Goal: Task Accomplishment & Management: Use online tool/utility

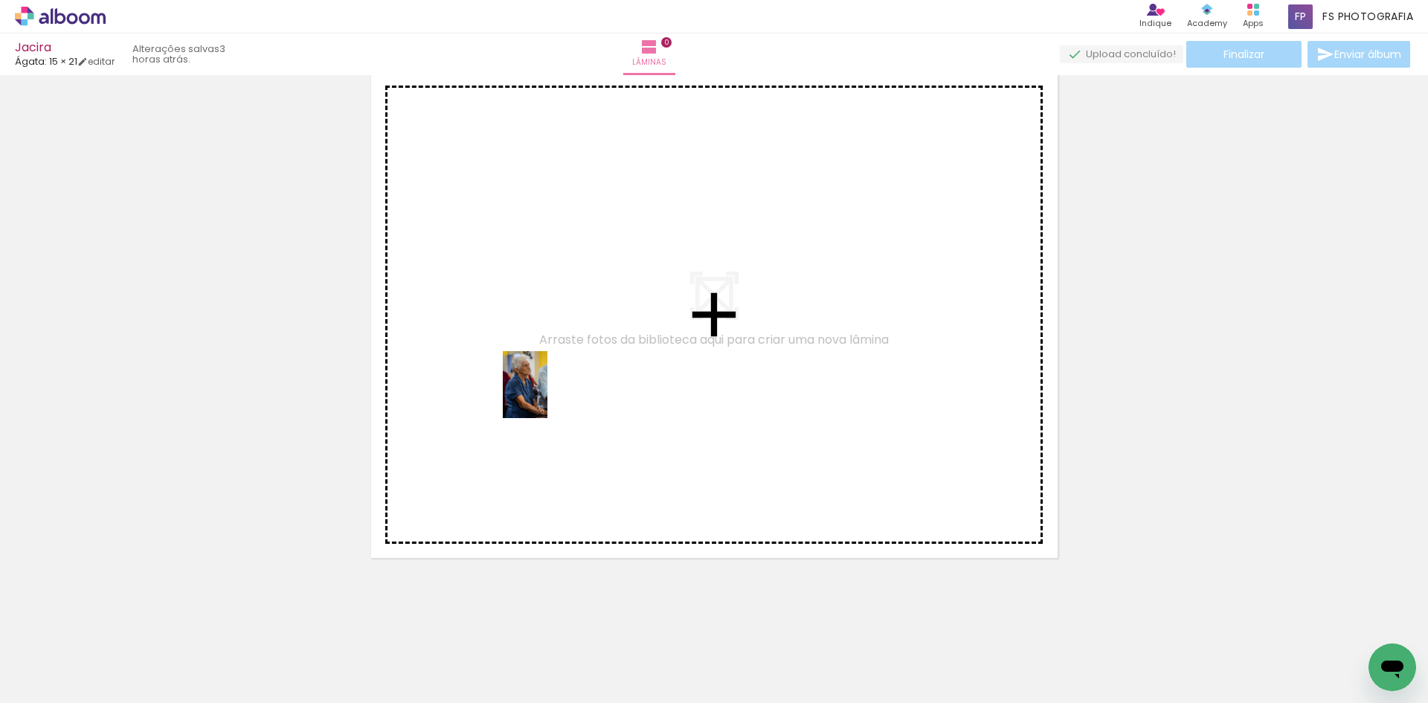
drag, startPoint x: 577, startPoint y: 677, endPoint x: 548, endPoint y: 396, distance: 282.8
click at [548, 396] on quentale-workspace at bounding box center [714, 351] width 1428 height 703
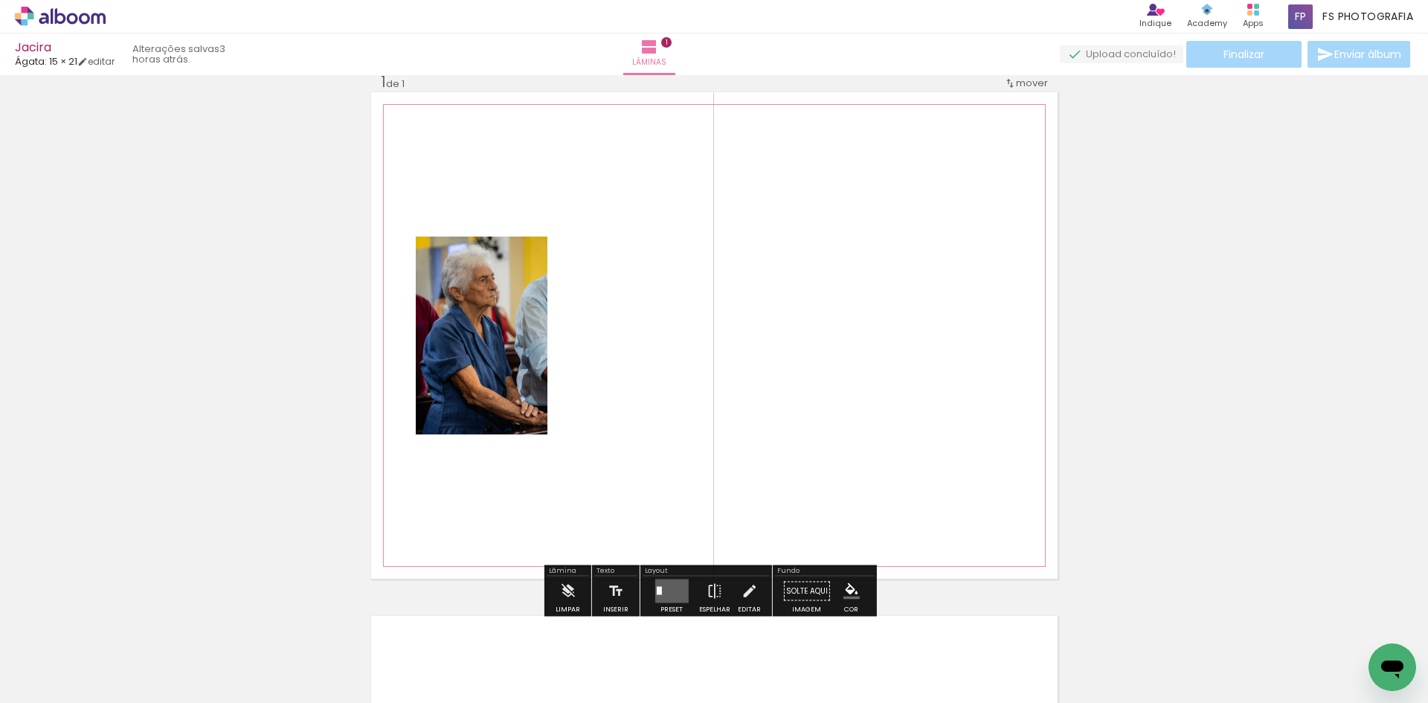
scroll to position [19, 0]
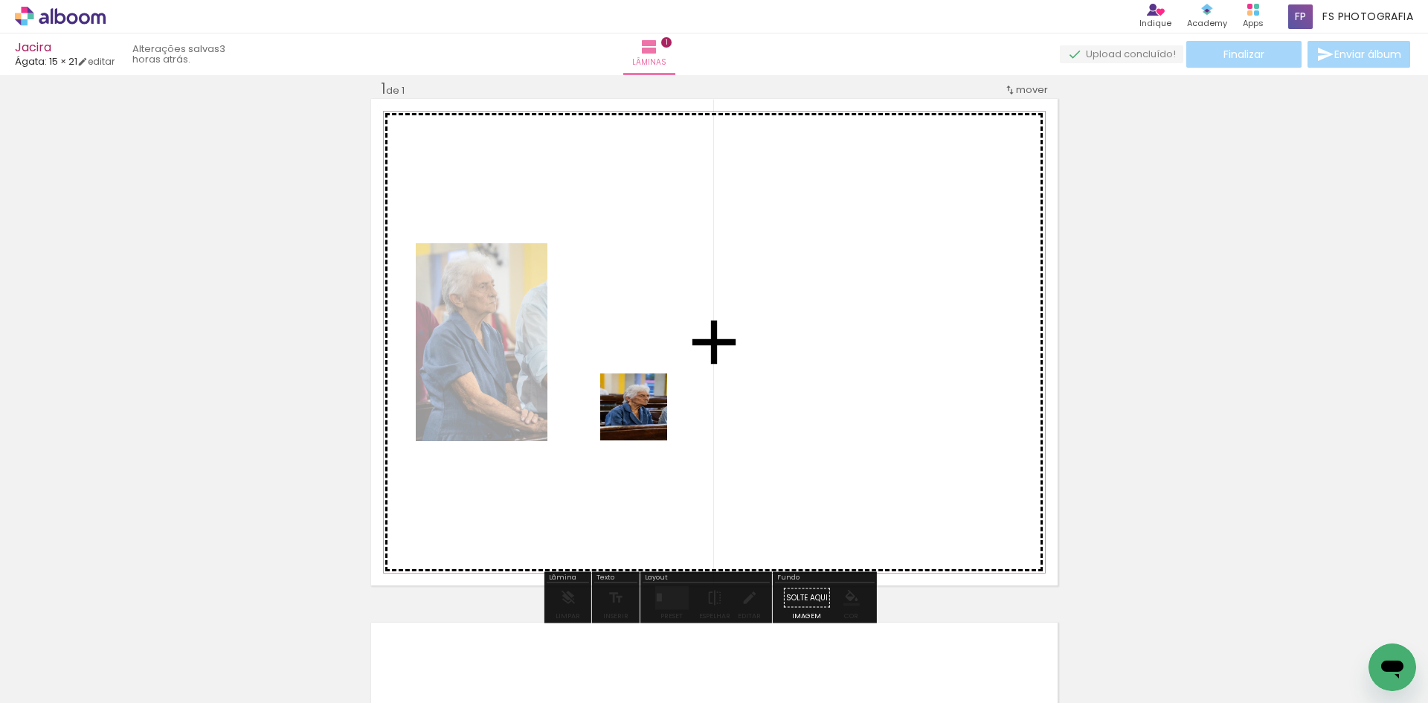
drag, startPoint x: 417, startPoint y: 658, endPoint x: 669, endPoint y: 368, distance: 384.4
click at [669, 368] on quentale-workspace at bounding box center [714, 351] width 1428 height 703
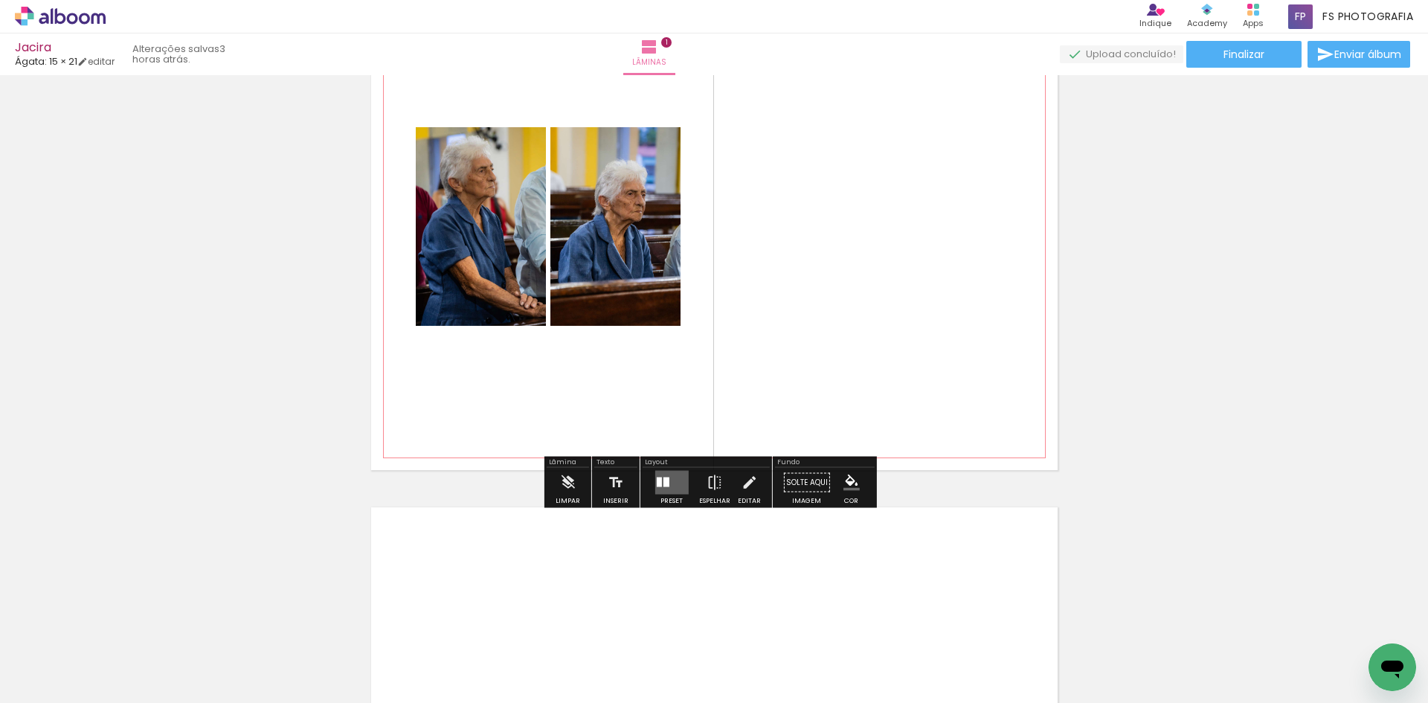
scroll to position [168, 0]
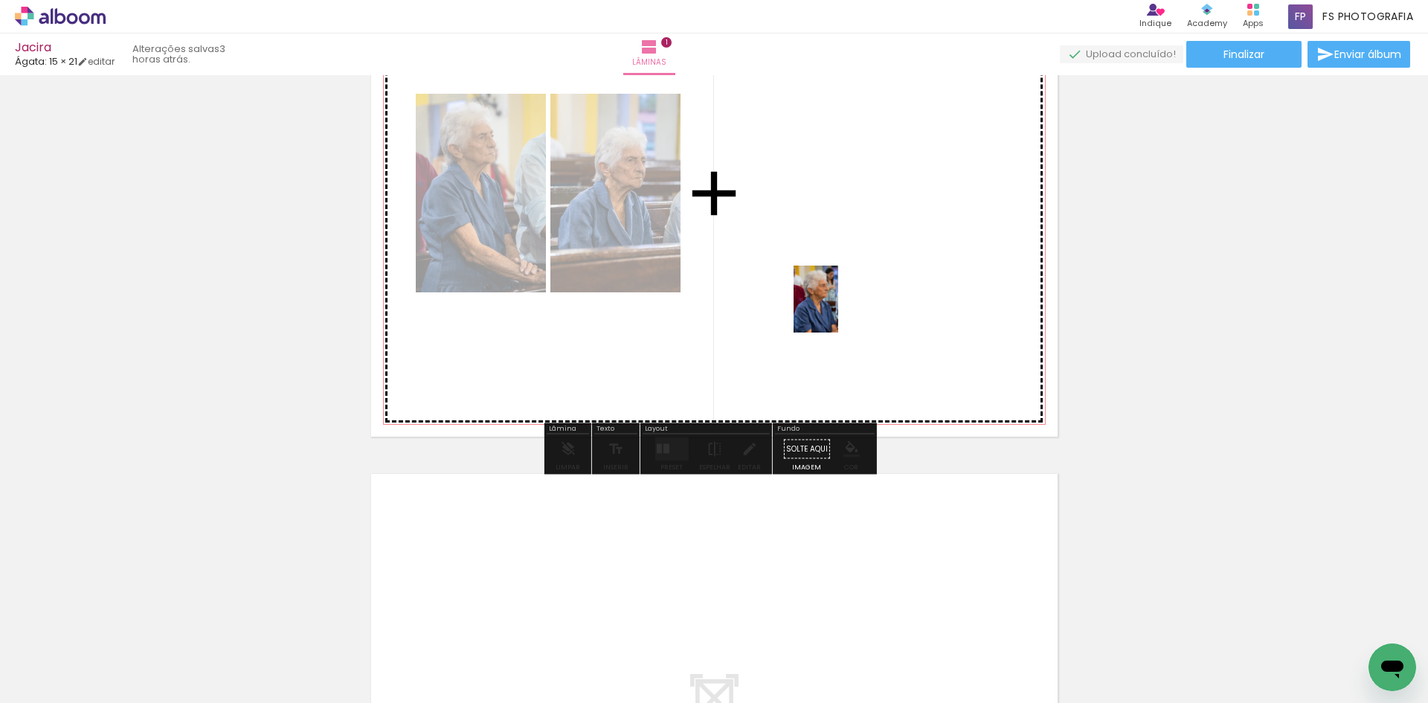
drag, startPoint x: 825, startPoint y: 675, endPoint x: 838, endPoint y: 310, distance: 364.8
click at [838, 310] on quentale-workspace at bounding box center [714, 351] width 1428 height 703
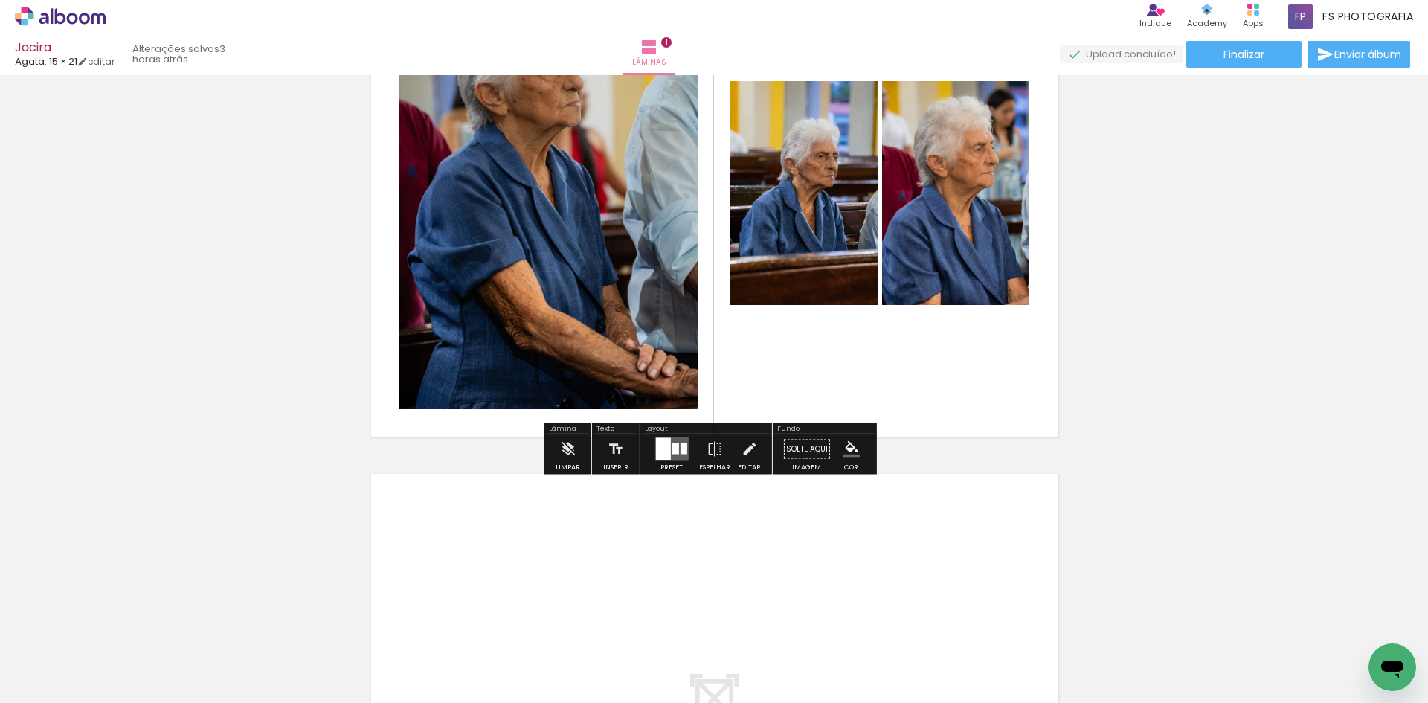
click at [79, 658] on iron-icon at bounding box center [76, 658] width 12 height 12
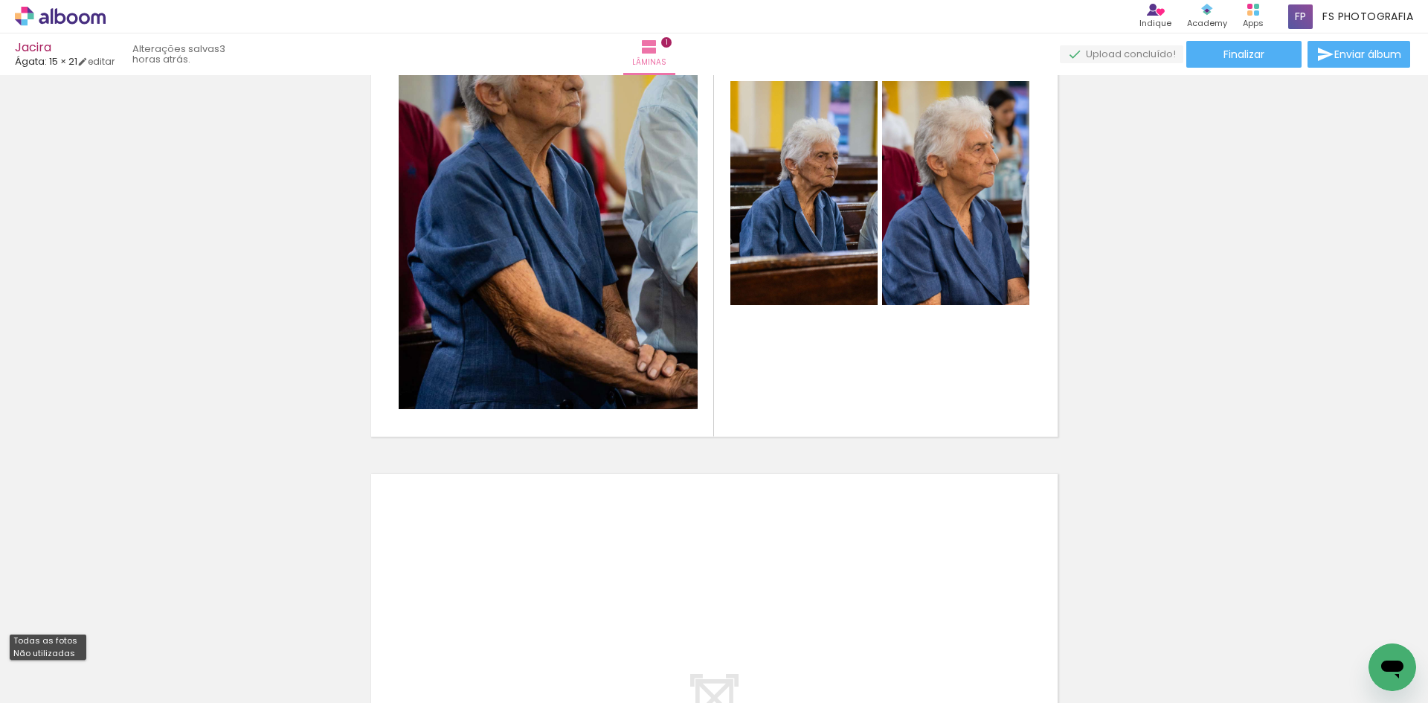
click at [74, 649] on paper-item "Não utilizadas" at bounding box center [48, 653] width 77 height 13
type input "Não utilizadas"
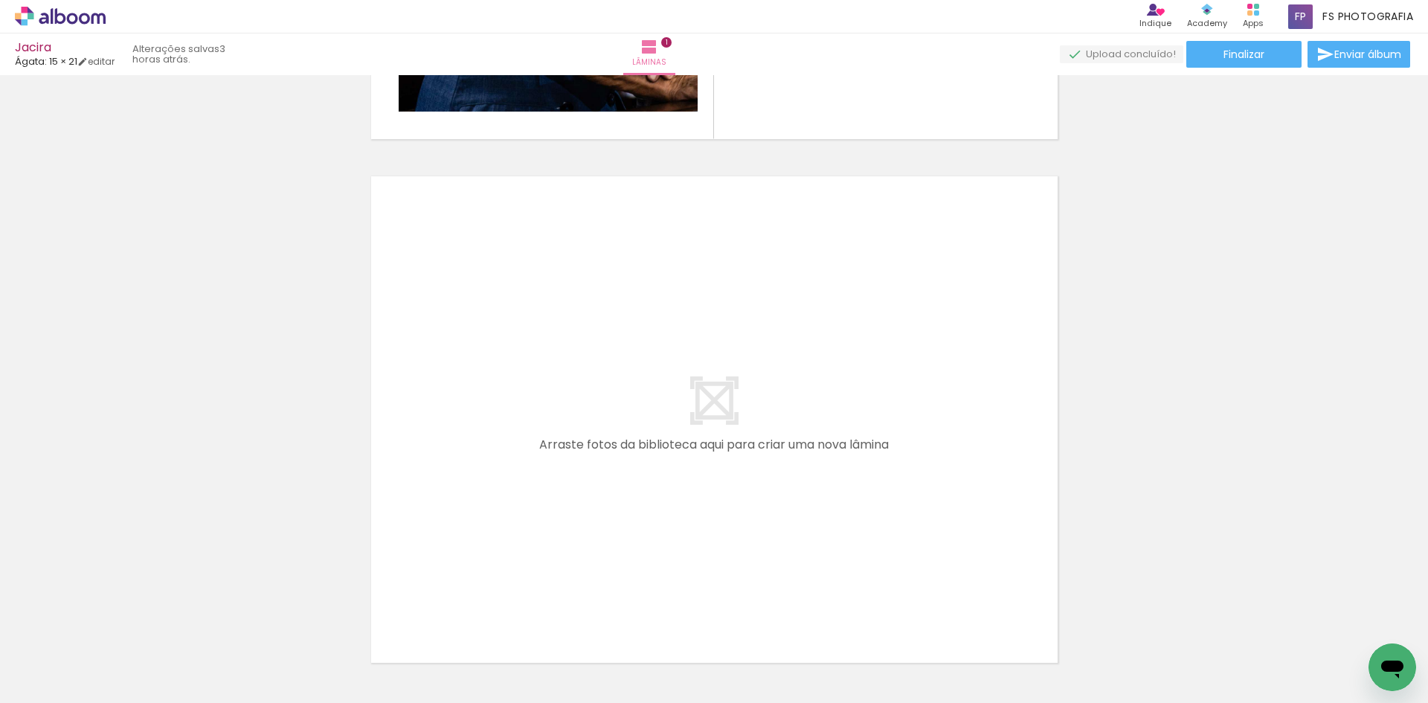
scroll to position [540, 0]
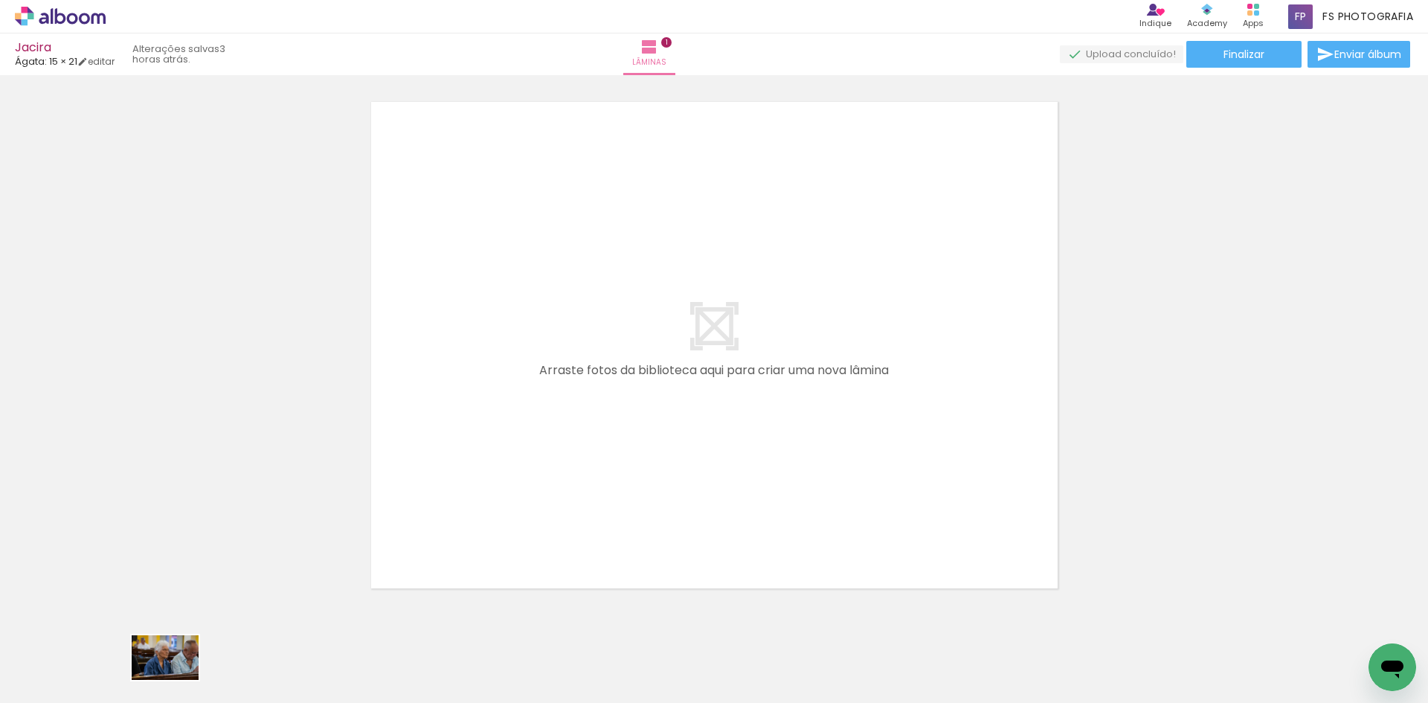
drag, startPoint x: 151, startPoint y: 666, endPoint x: 176, endPoint y: 679, distance: 28.6
click at [176, 678] on div at bounding box center [149, 653] width 74 height 49
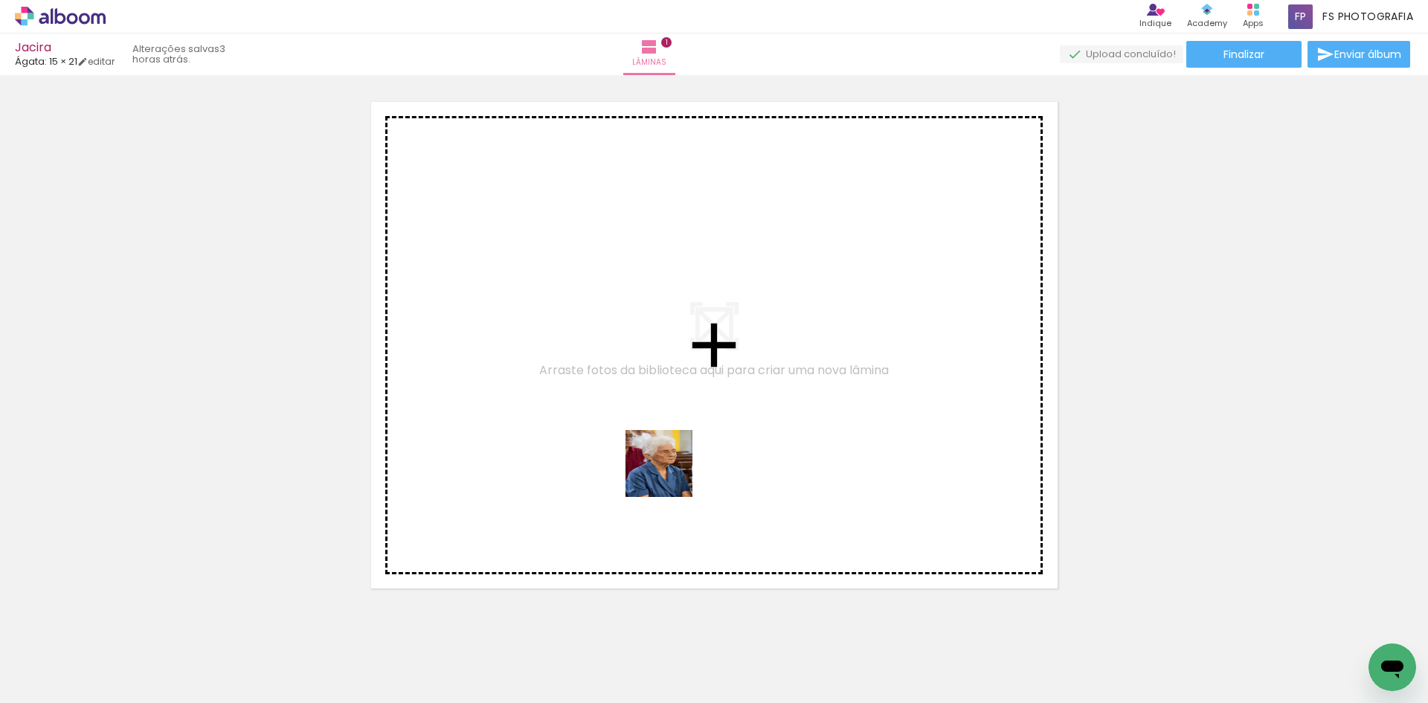
drag, startPoint x: 904, startPoint y: 657, endPoint x: 651, endPoint y: 471, distance: 314.0
click at [594, 431] on quentale-workspace at bounding box center [714, 351] width 1428 height 703
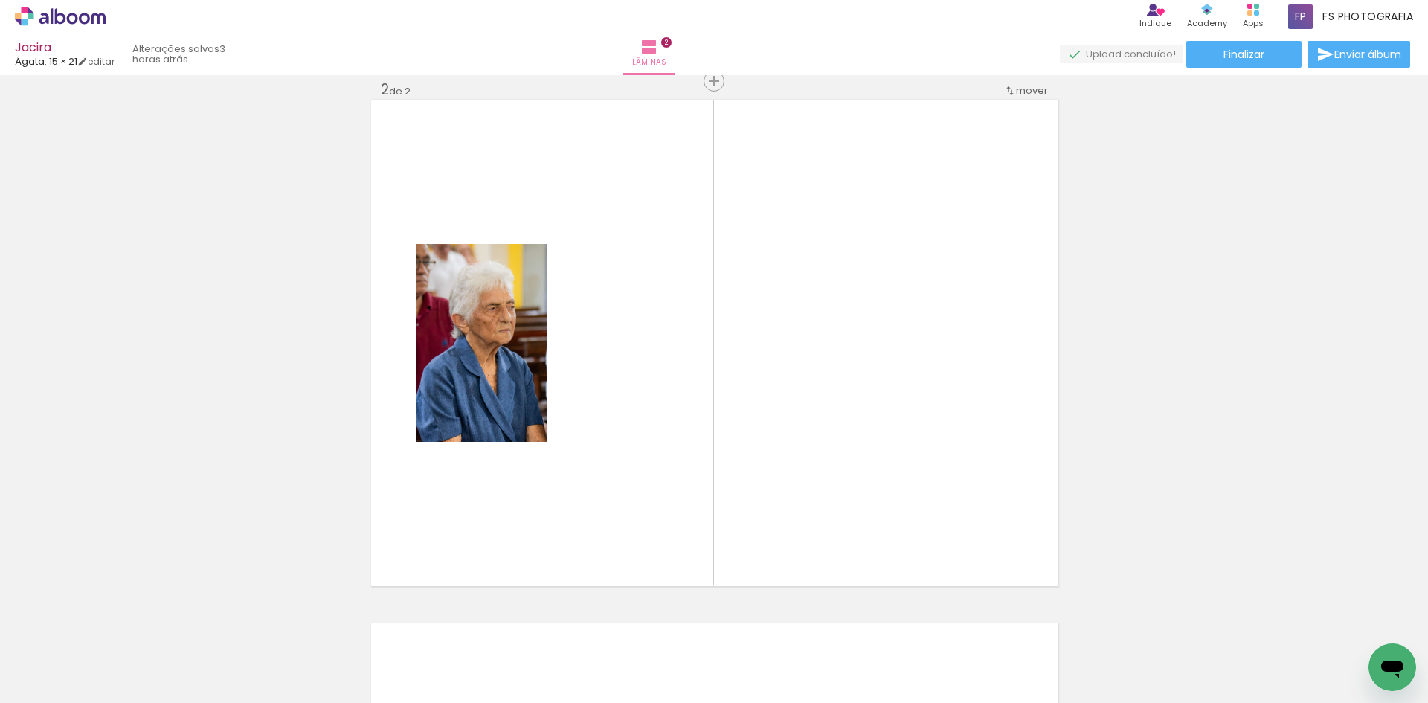
scroll to position [543, 0]
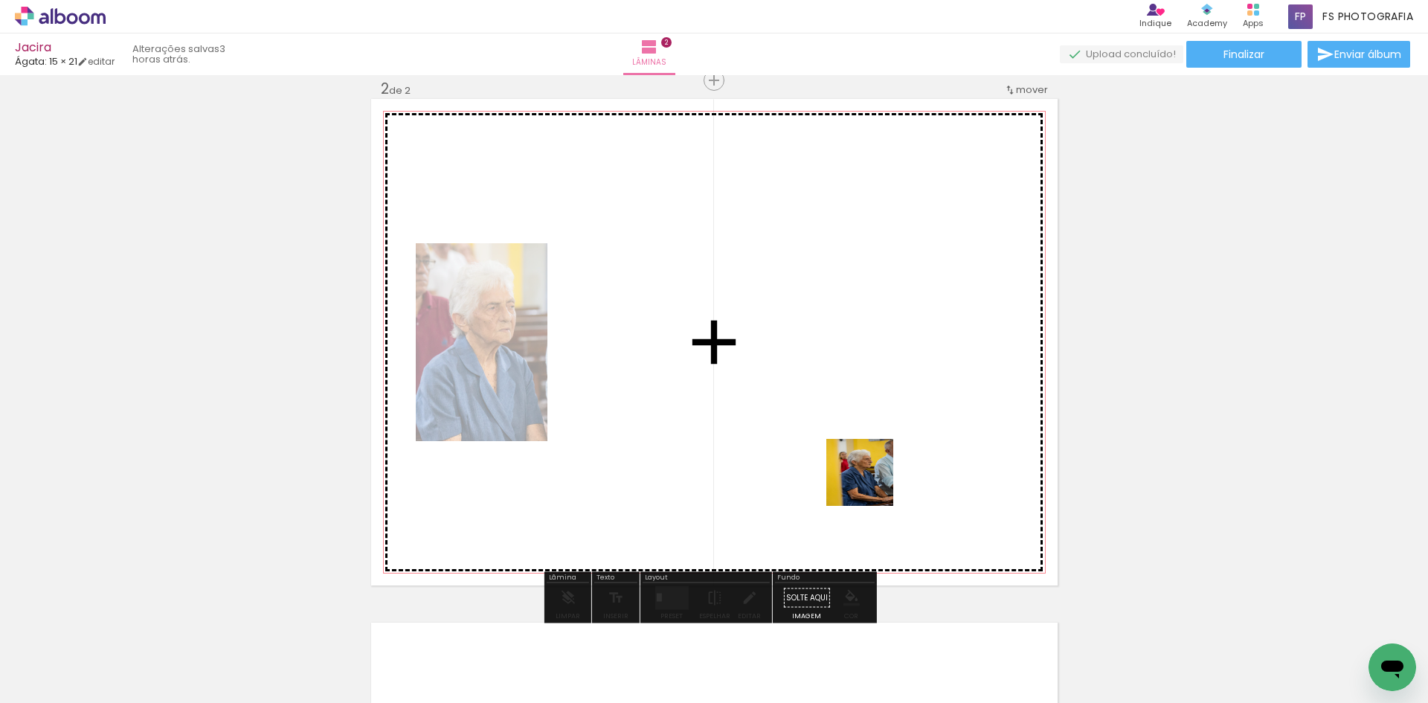
drag, startPoint x: 909, startPoint y: 661, endPoint x: 864, endPoint y: 425, distance: 240.8
click at [864, 425] on quentale-workspace at bounding box center [714, 351] width 1428 height 703
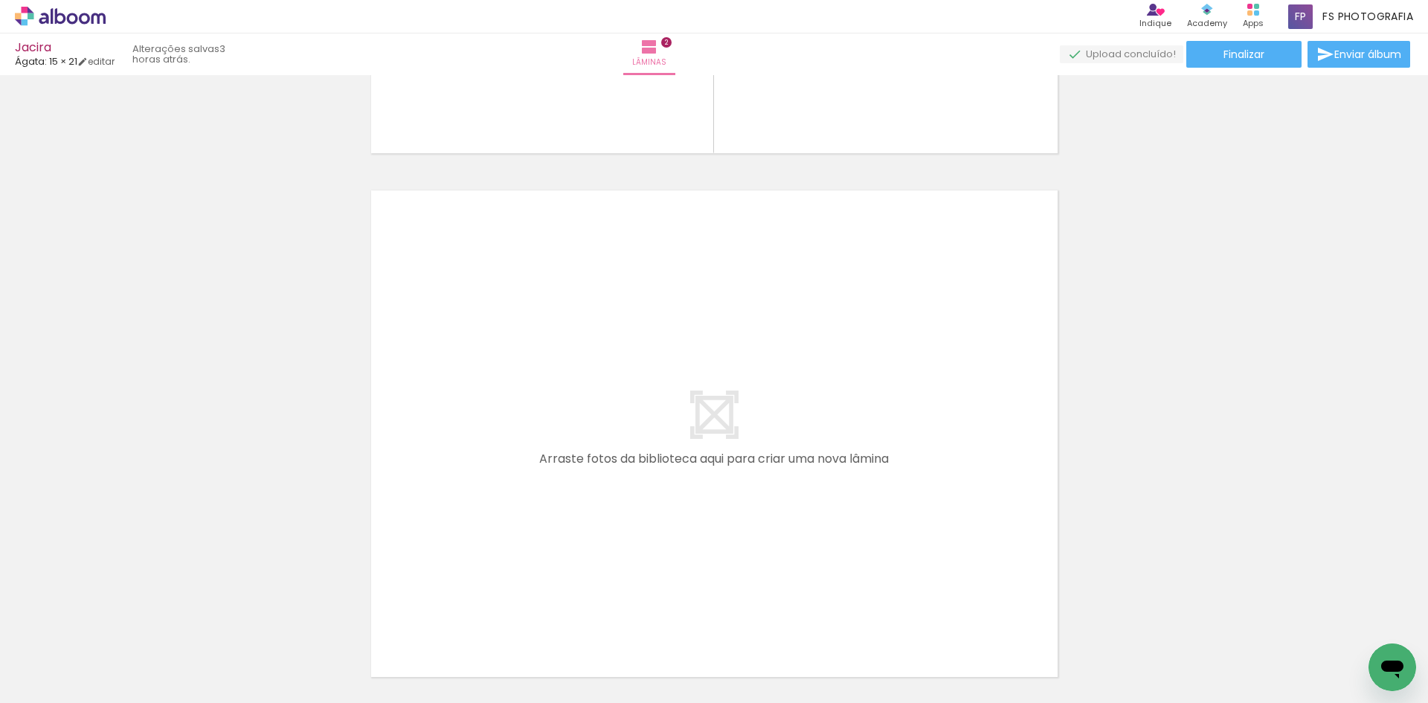
scroll to position [989, 0]
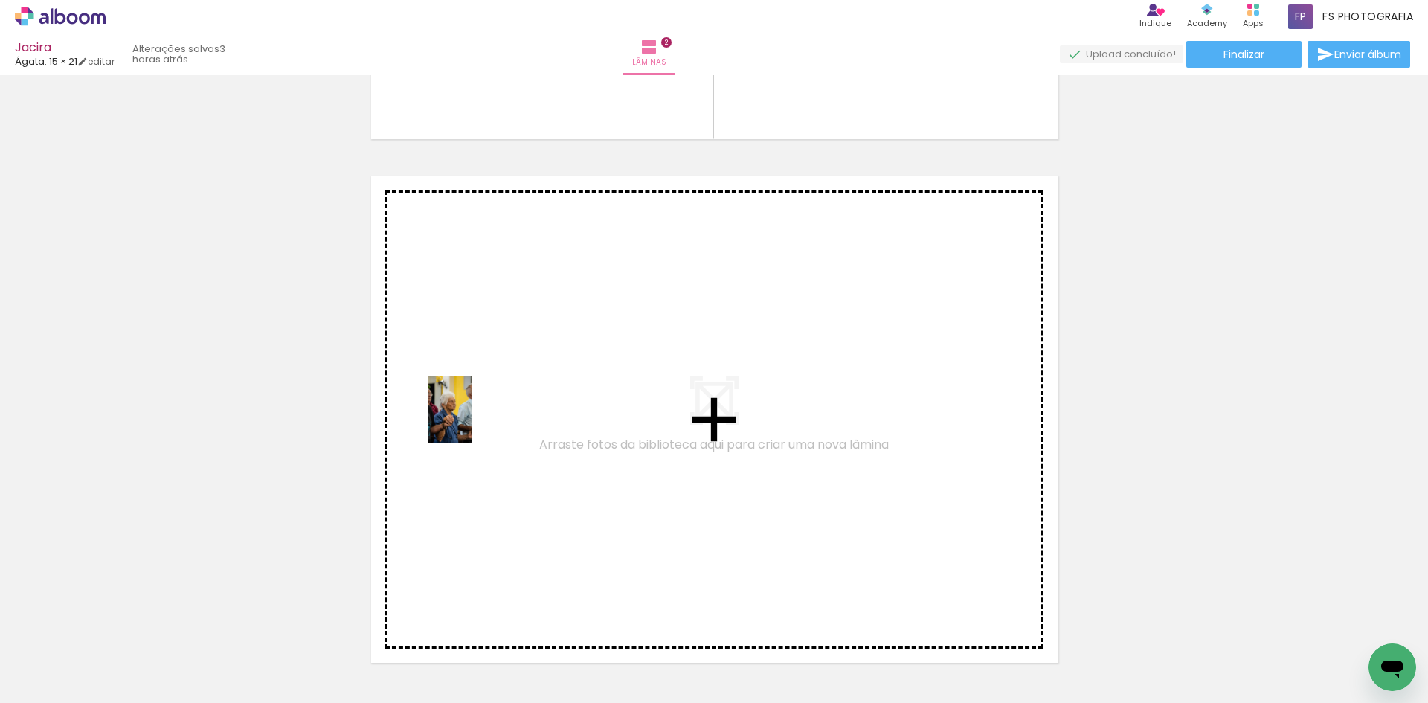
drag, startPoint x: 263, startPoint y: 603, endPoint x: 505, endPoint y: 368, distance: 337.3
click at [505, 368] on quentale-workspace at bounding box center [714, 351] width 1428 height 703
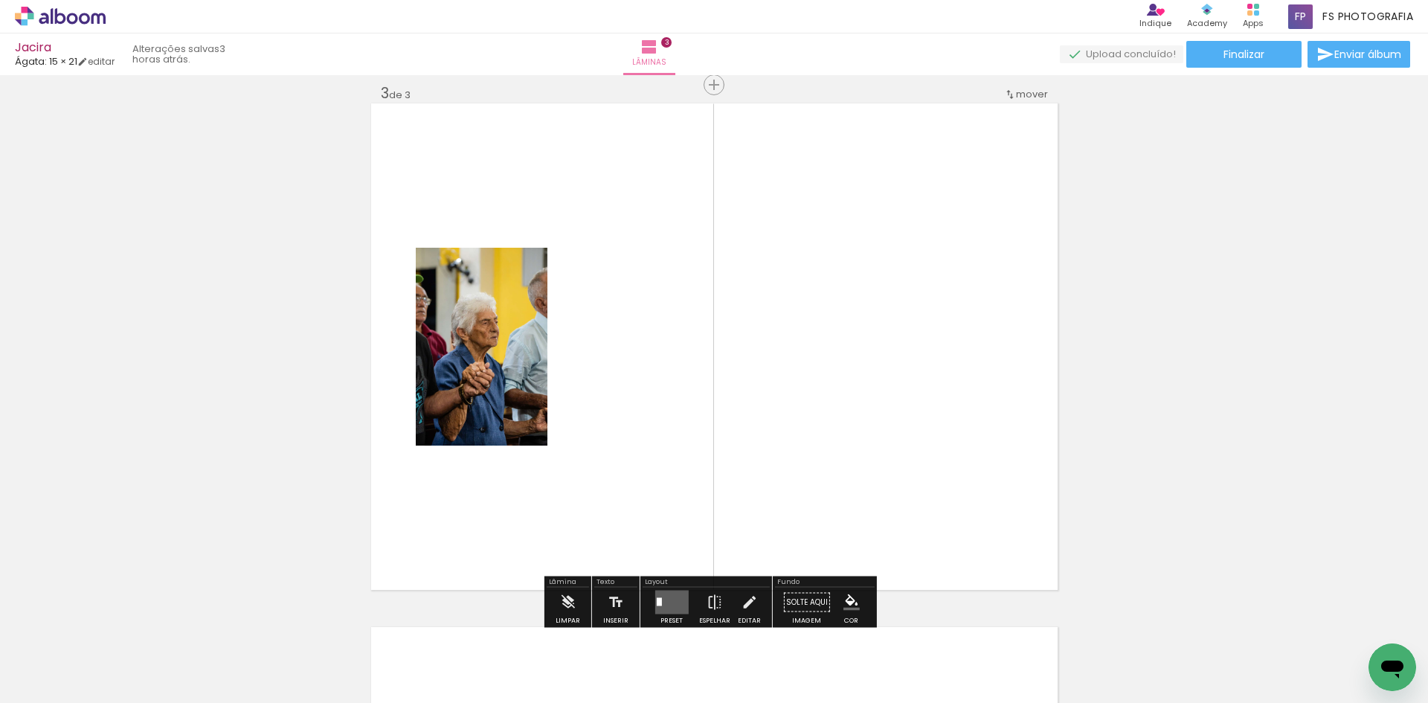
scroll to position [1067, 0]
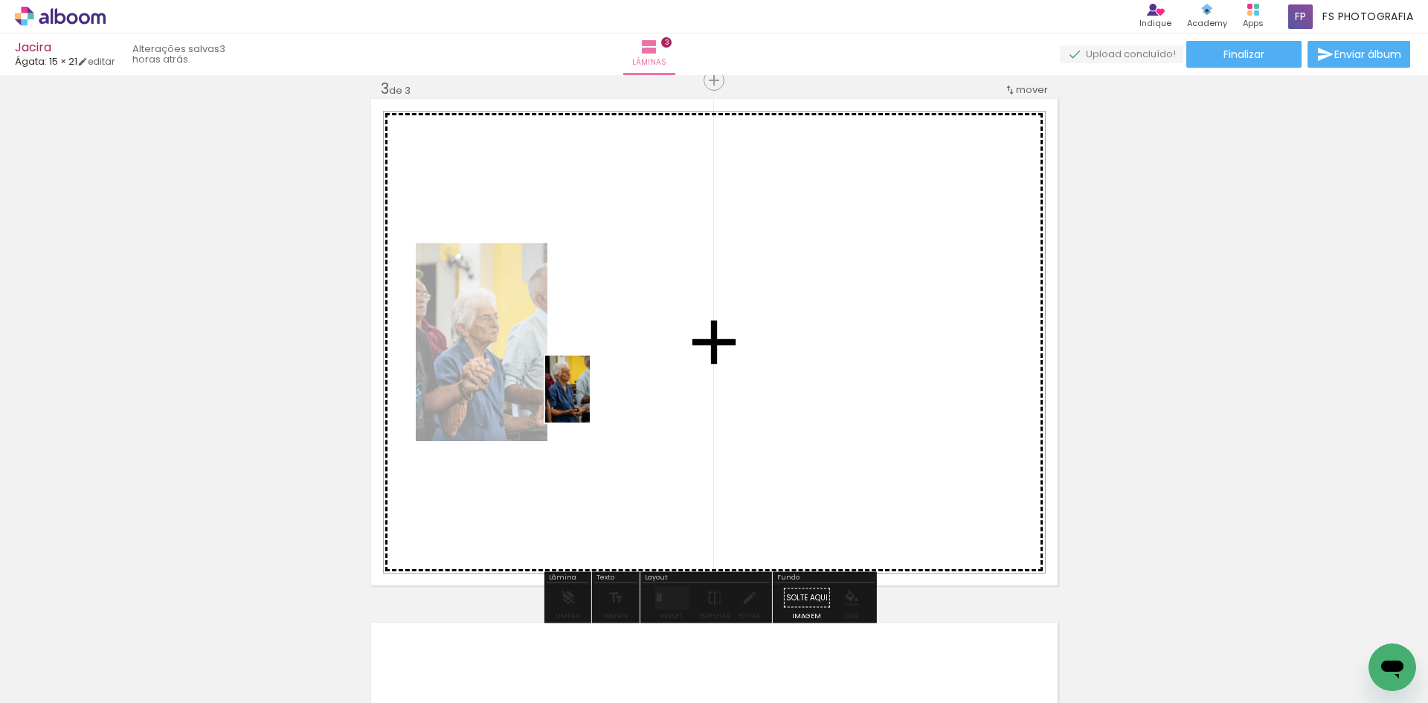
drag, startPoint x: 208, startPoint y: 661, endPoint x: 637, endPoint y: 337, distance: 538.0
click at [637, 337] on quentale-workspace at bounding box center [714, 351] width 1428 height 703
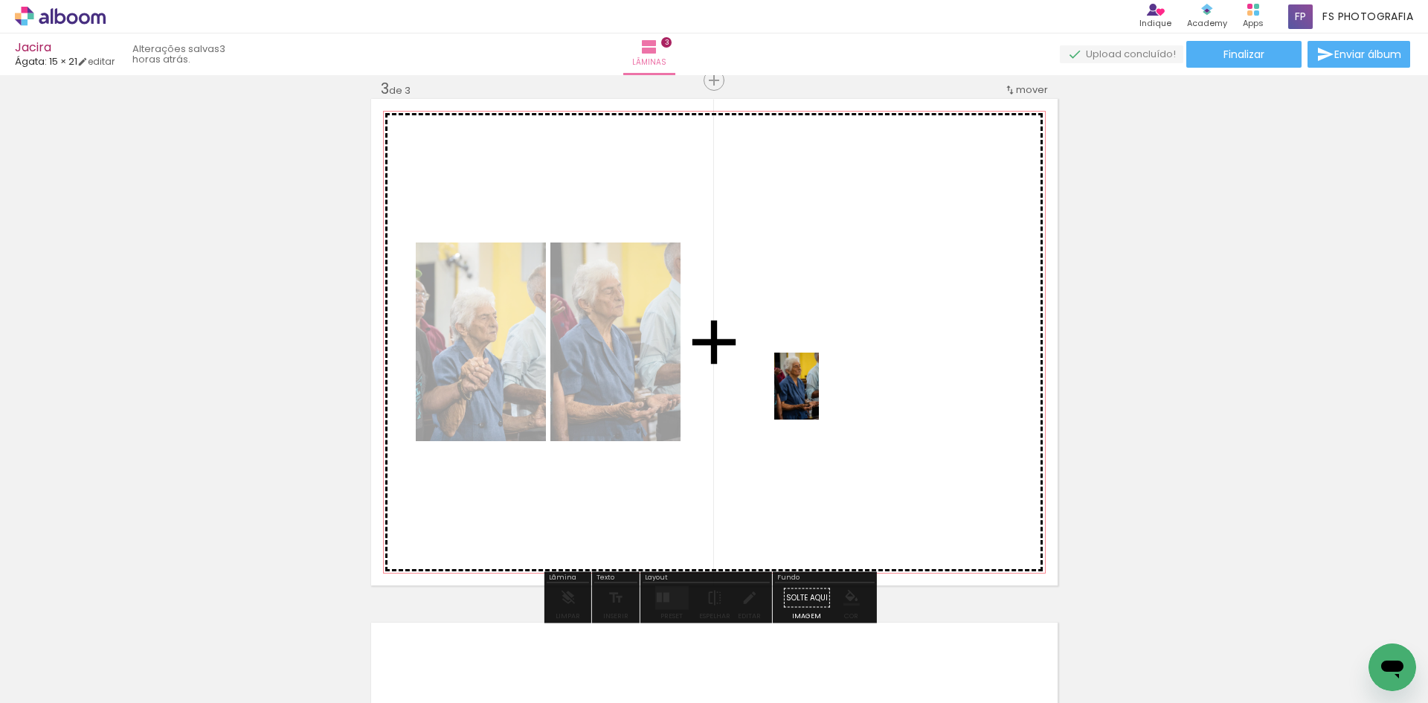
drag, startPoint x: 391, startPoint y: 571, endPoint x: 819, endPoint y: 397, distance: 461.8
click at [819, 397] on quentale-workspace at bounding box center [714, 351] width 1428 height 703
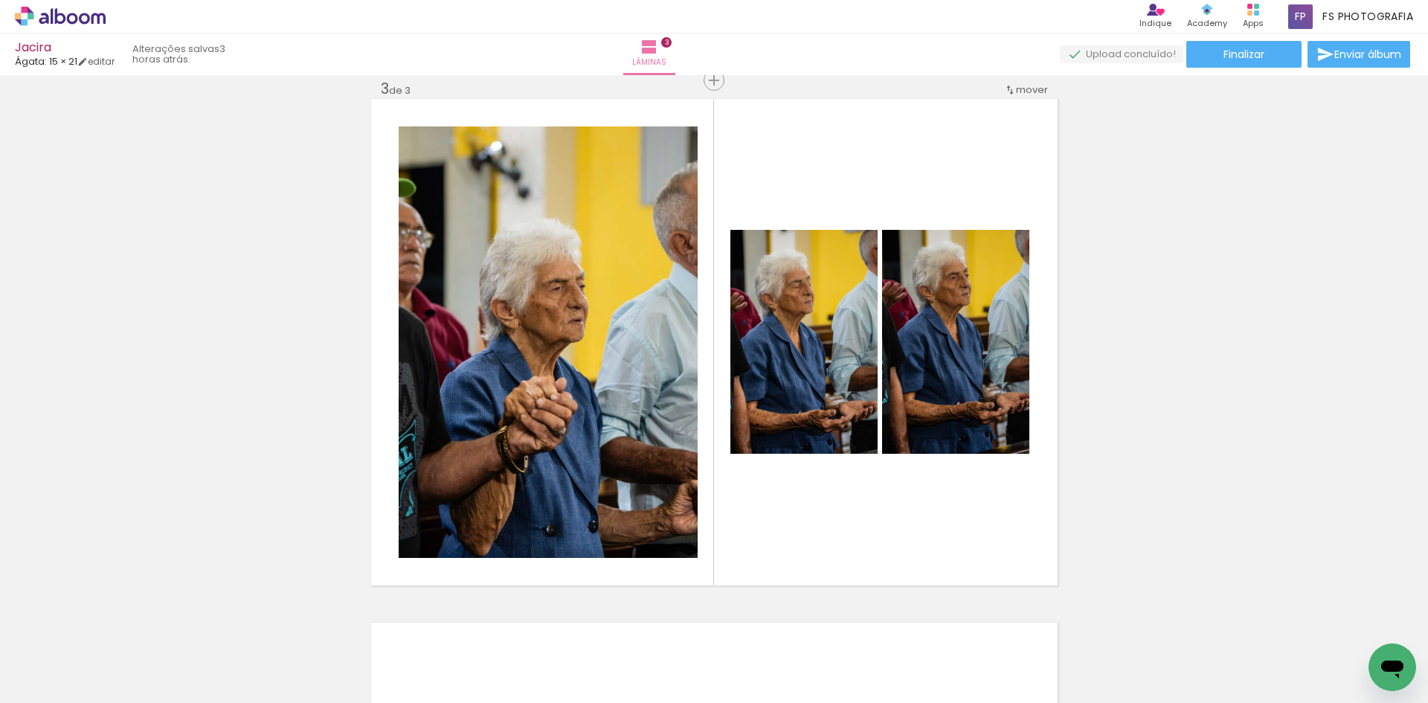
scroll to position [0, 0]
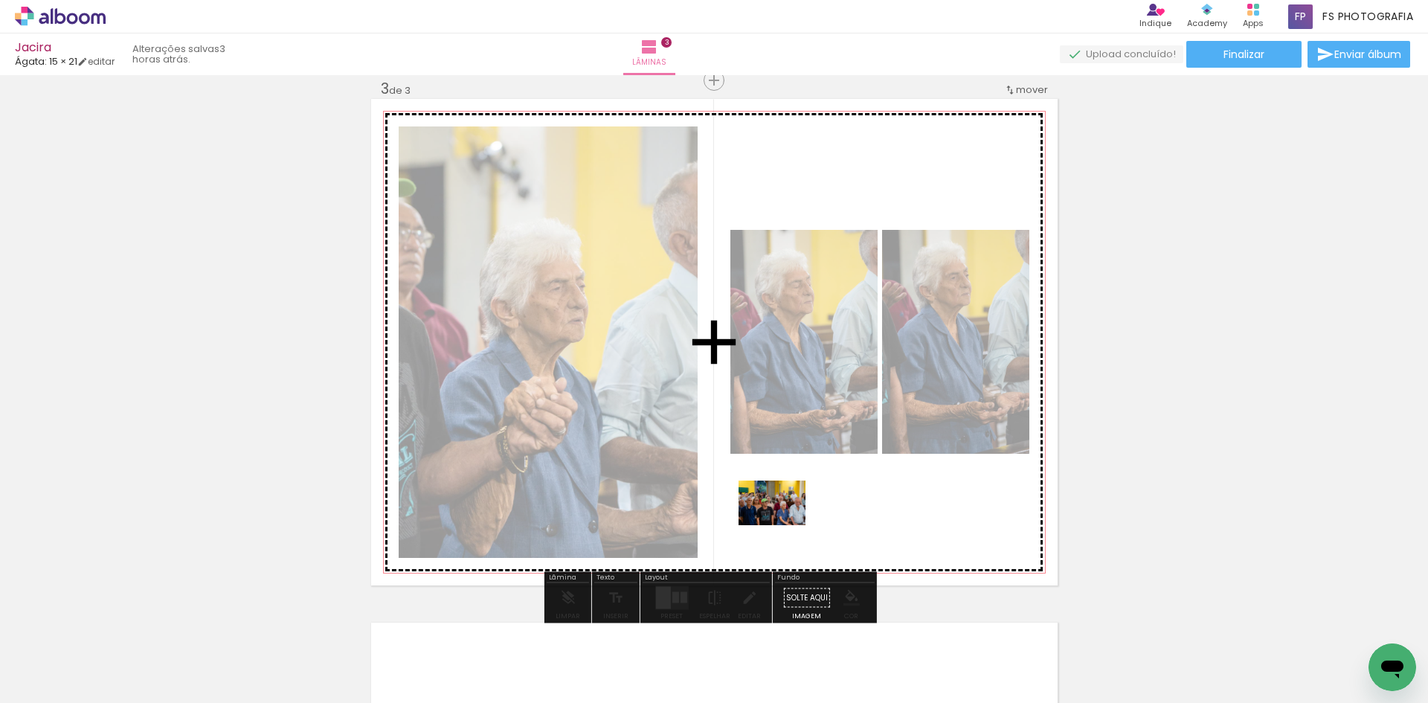
drag, startPoint x: 471, startPoint y: 667, endPoint x: 812, endPoint y: 519, distance: 371.2
click at [812, 519] on quentale-workspace at bounding box center [714, 351] width 1428 height 703
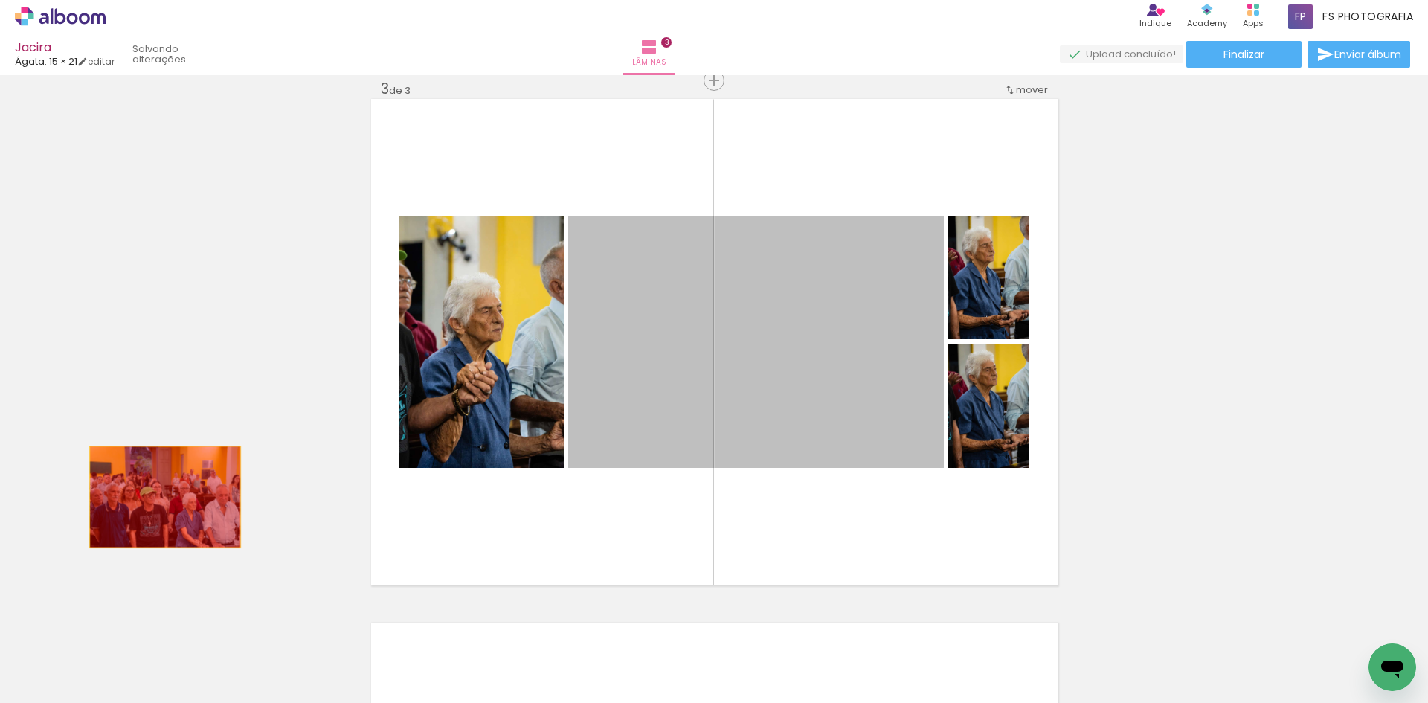
drag, startPoint x: 755, startPoint y: 395, endPoint x: 159, endPoint y: 497, distance: 604.6
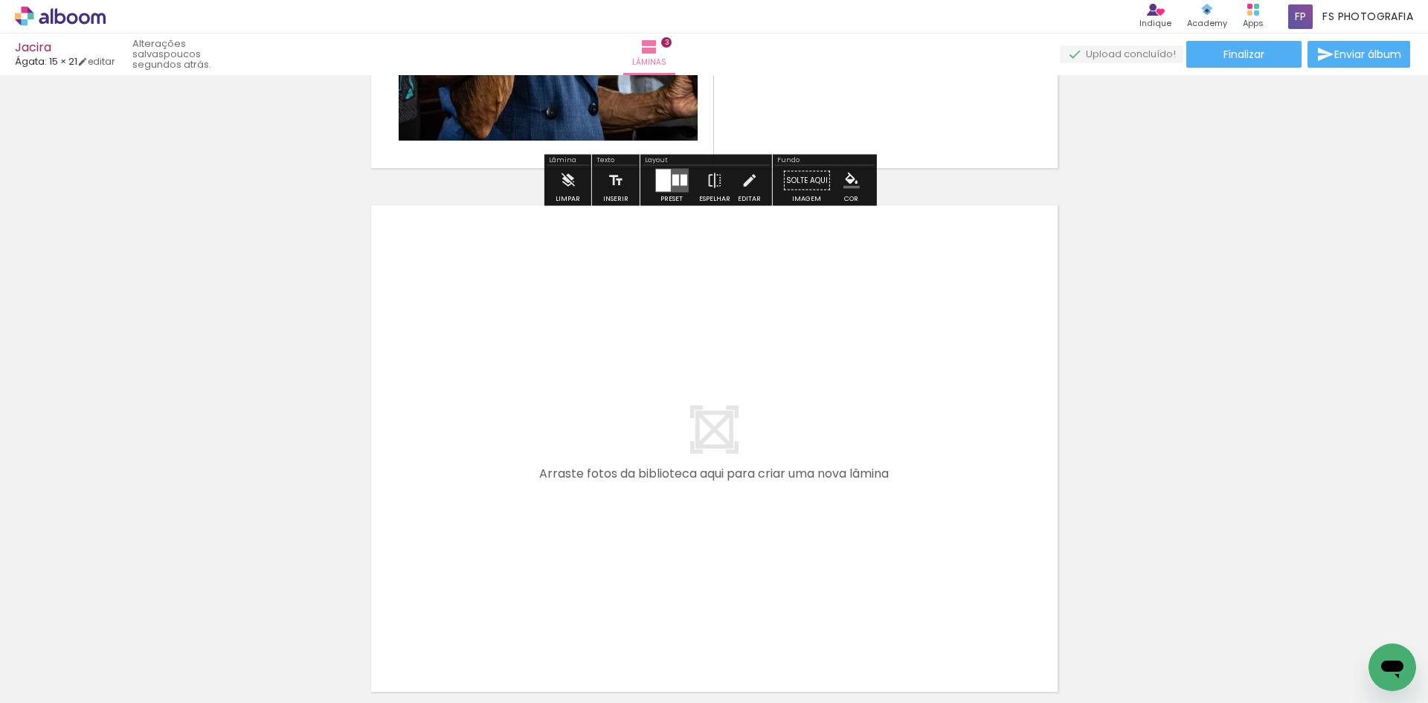
scroll to position [1513, 0]
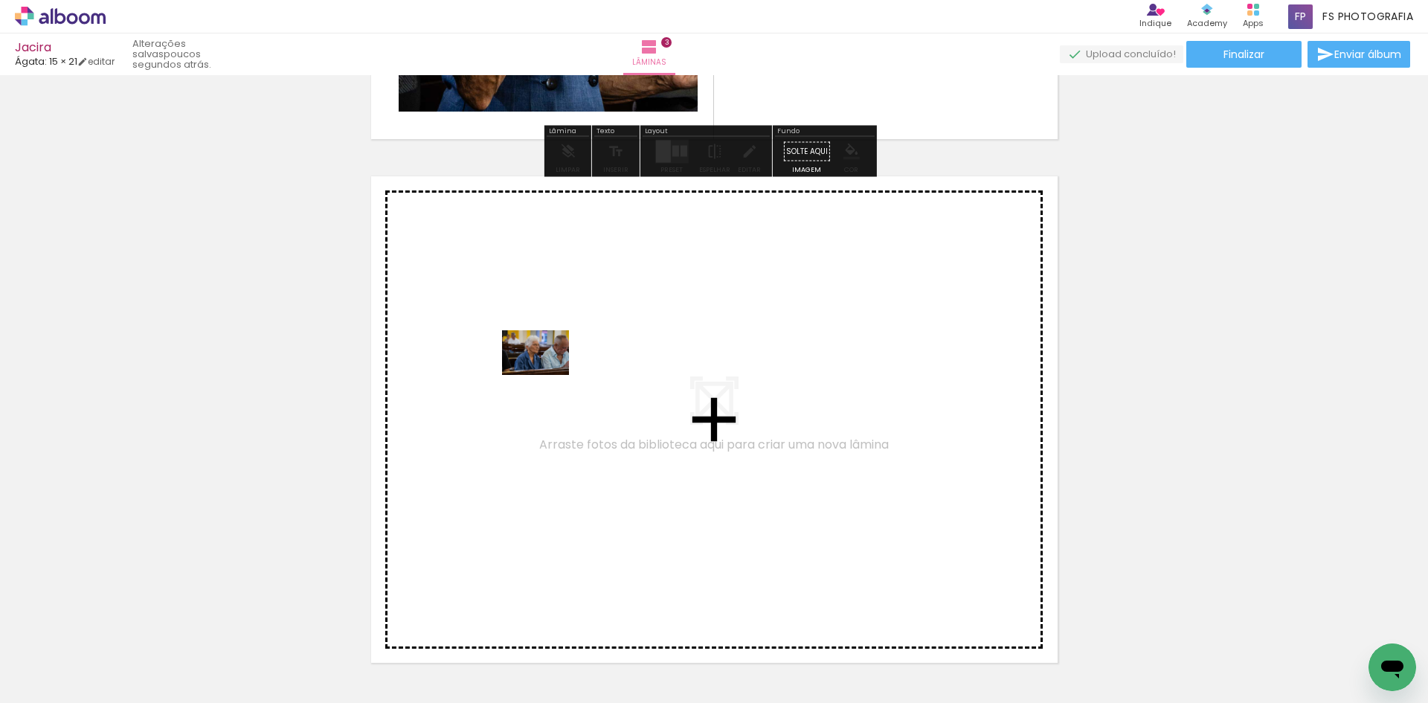
drag, startPoint x: 161, startPoint y: 658, endPoint x: 547, endPoint y: 375, distance: 479.0
click at [547, 375] on quentale-workspace at bounding box center [714, 351] width 1428 height 703
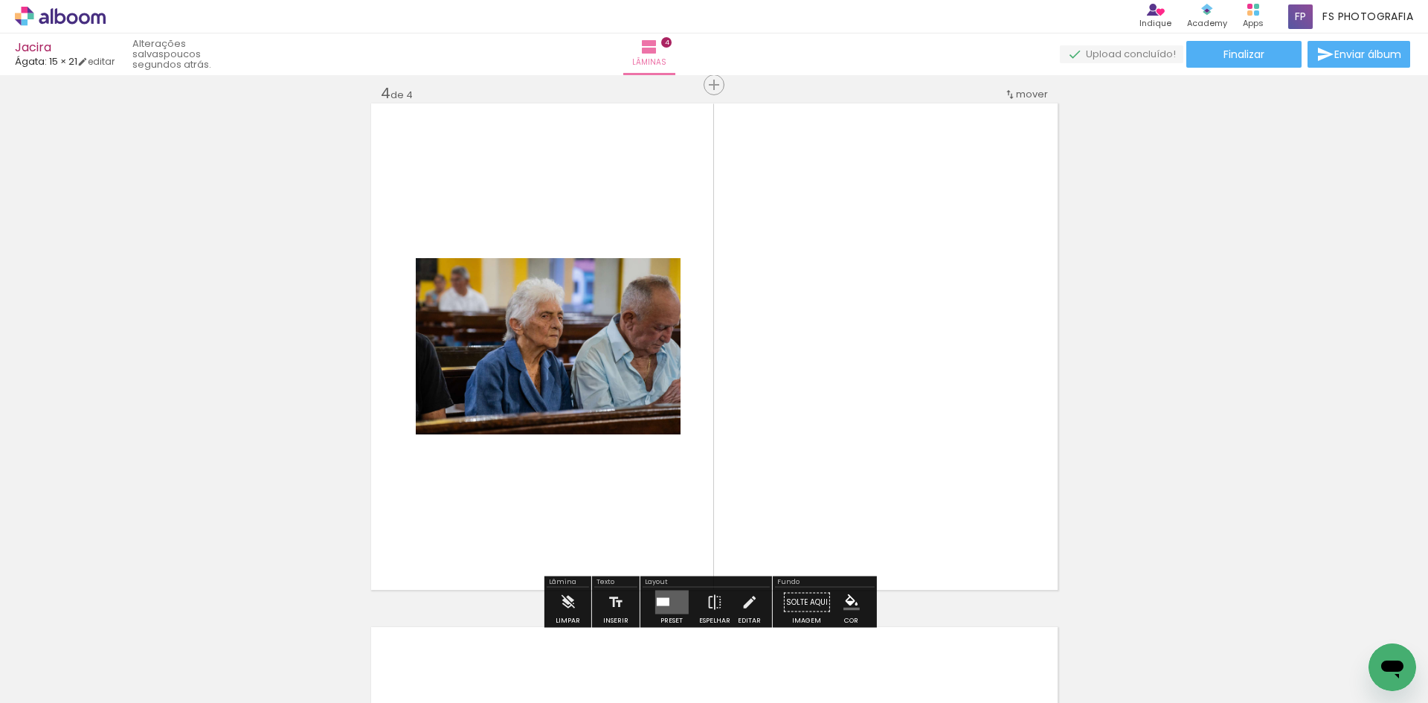
scroll to position [1591, 0]
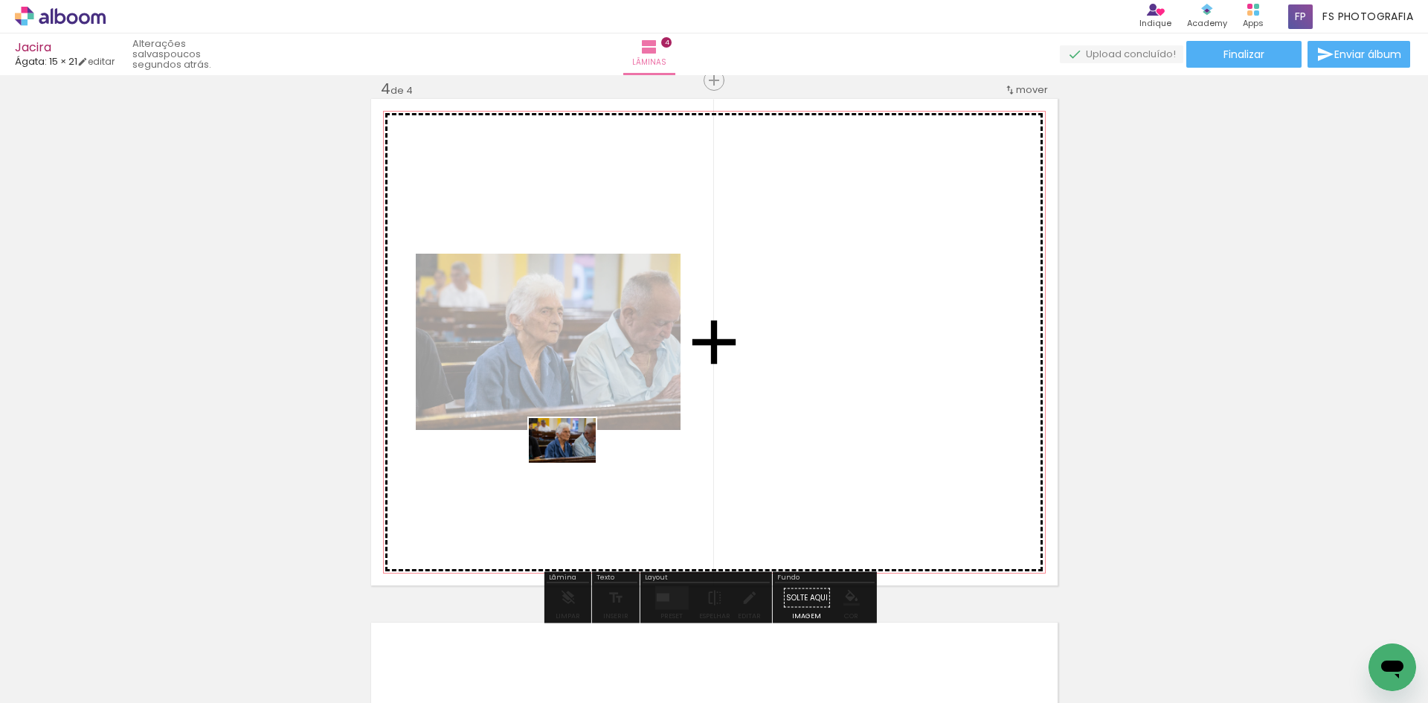
drag, startPoint x: 141, startPoint y: 661, endPoint x: 574, endPoint y: 463, distance: 475.4
click at [574, 463] on quentale-workspace at bounding box center [714, 351] width 1428 height 703
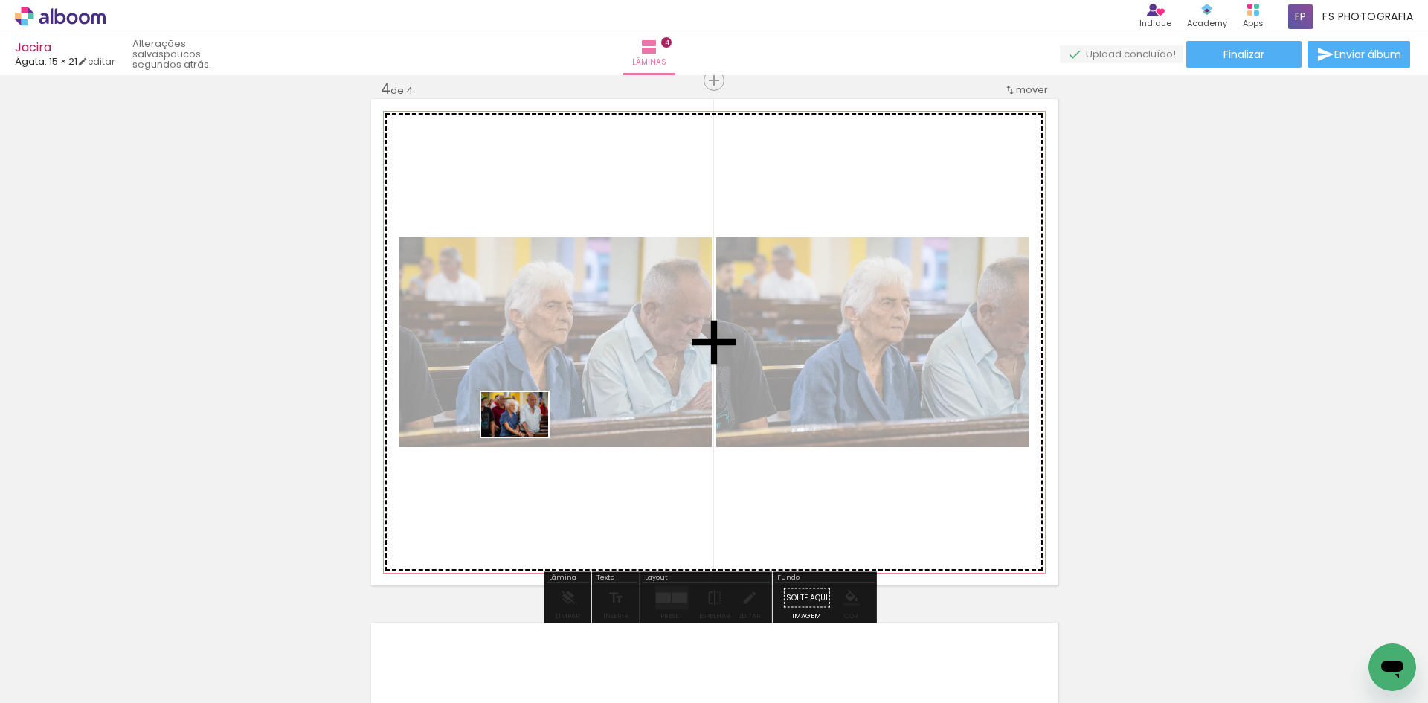
drag, startPoint x: 438, startPoint y: 570, endPoint x: 526, endPoint y: 437, distance: 159.5
click at [526, 437] on quentale-workspace at bounding box center [714, 351] width 1428 height 703
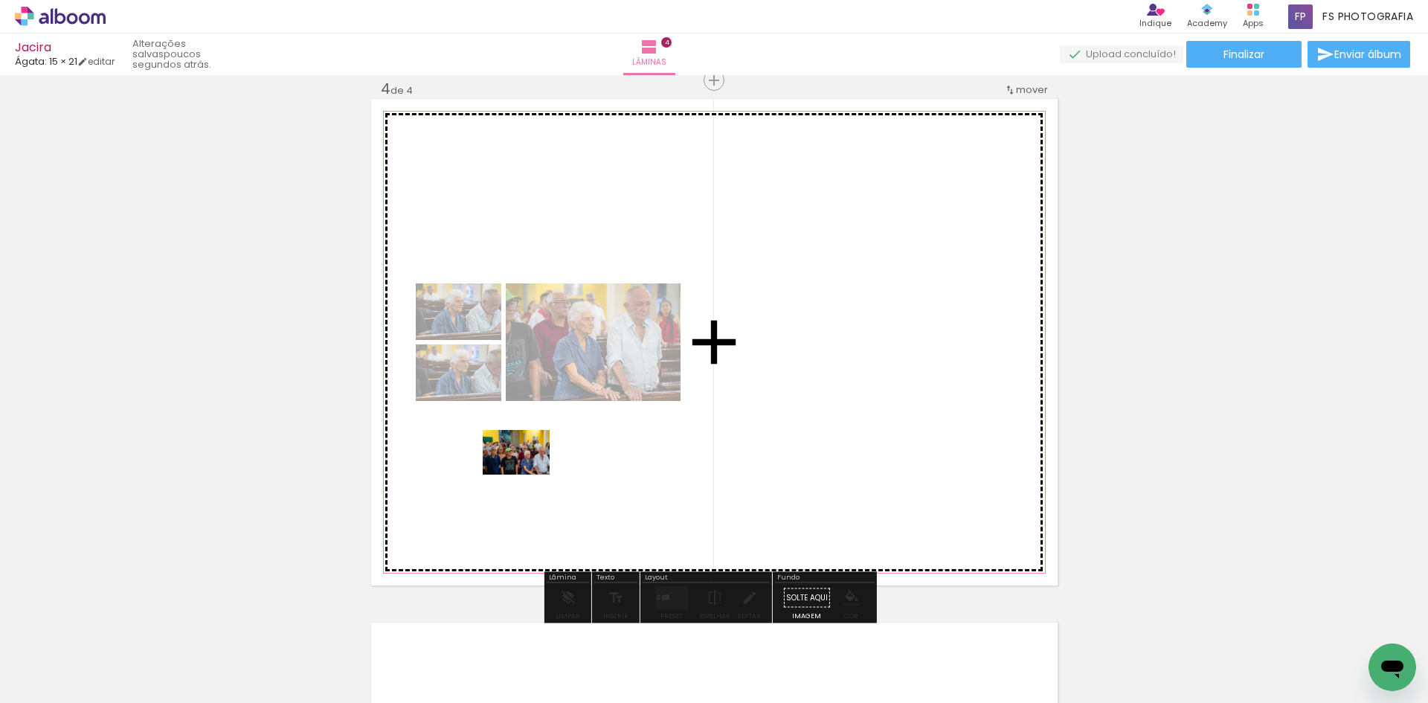
drag, startPoint x: 303, startPoint y: 660, endPoint x: 529, endPoint y: 474, distance: 292.8
click at [529, 474] on quentale-workspace at bounding box center [714, 351] width 1428 height 703
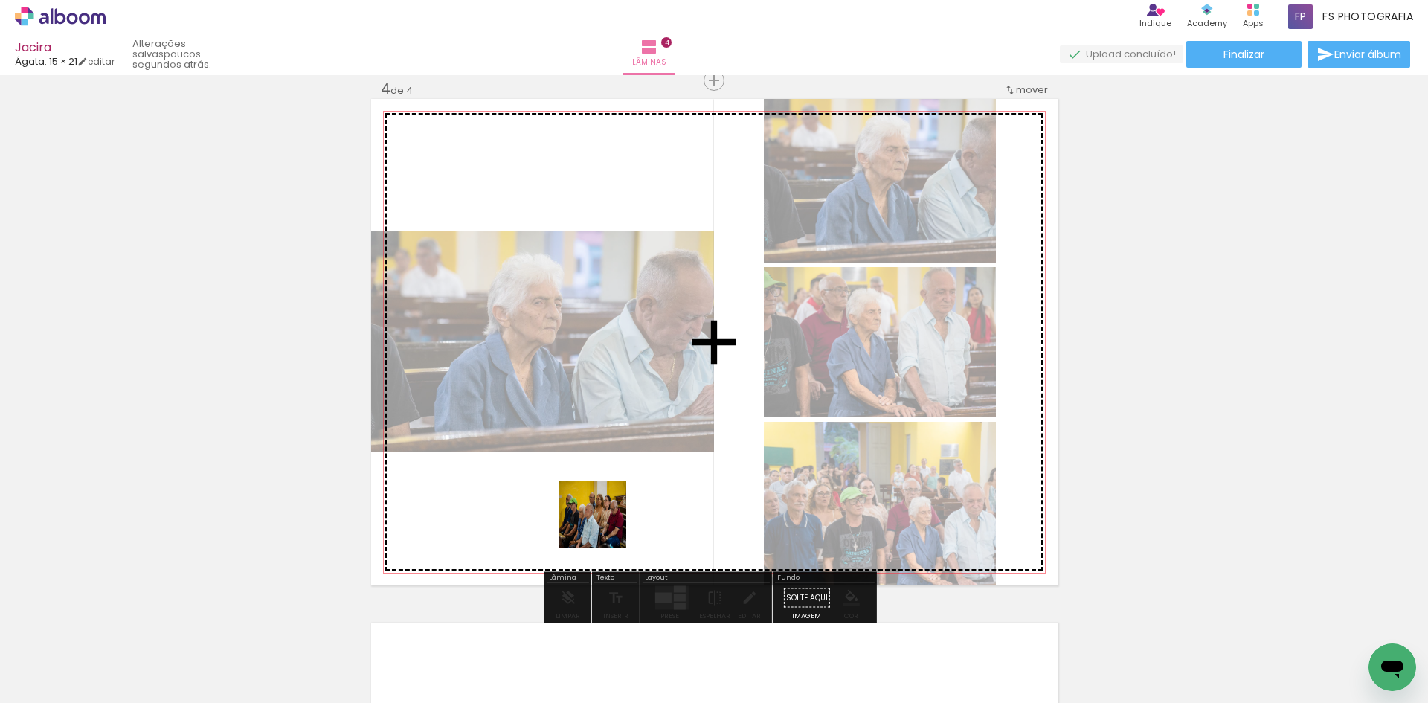
drag, startPoint x: 646, startPoint y: 658, endPoint x: 604, endPoint y: 524, distance: 140.2
click at [604, 524] on quentale-workspace at bounding box center [714, 351] width 1428 height 703
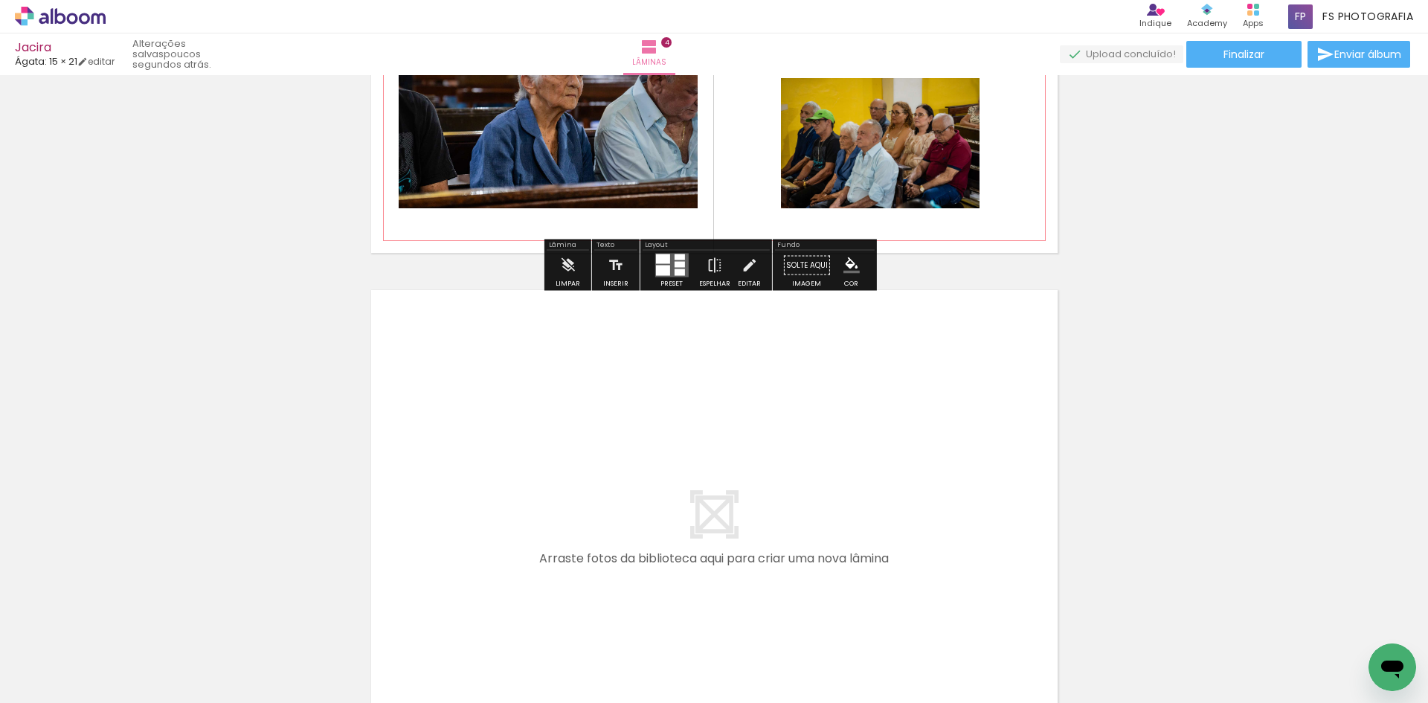
scroll to position [1963, 0]
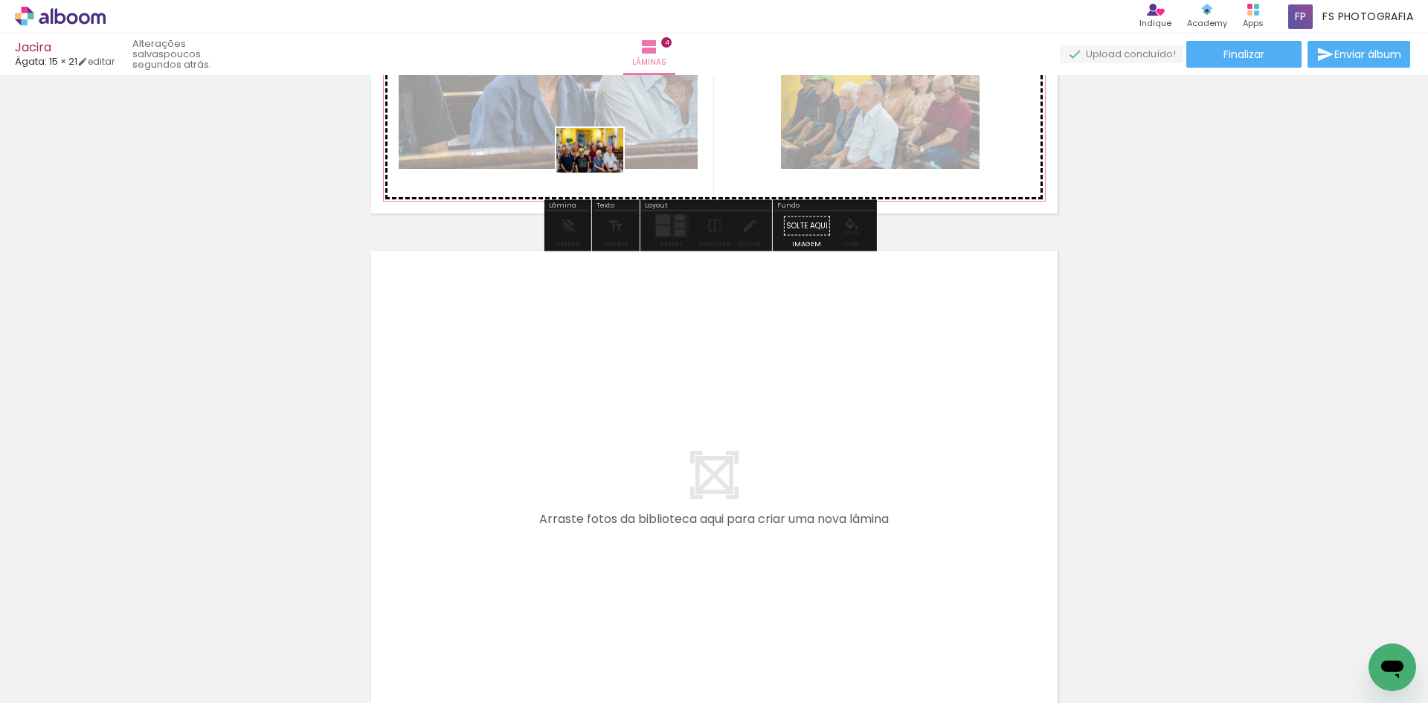
drag, startPoint x: 495, startPoint y: 667, endPoint x: 601, endPoint y: 173, distance: 505.9
click at [601, 173] on quentale-workspace at bounding box center [714, 351] width 1428 height 703
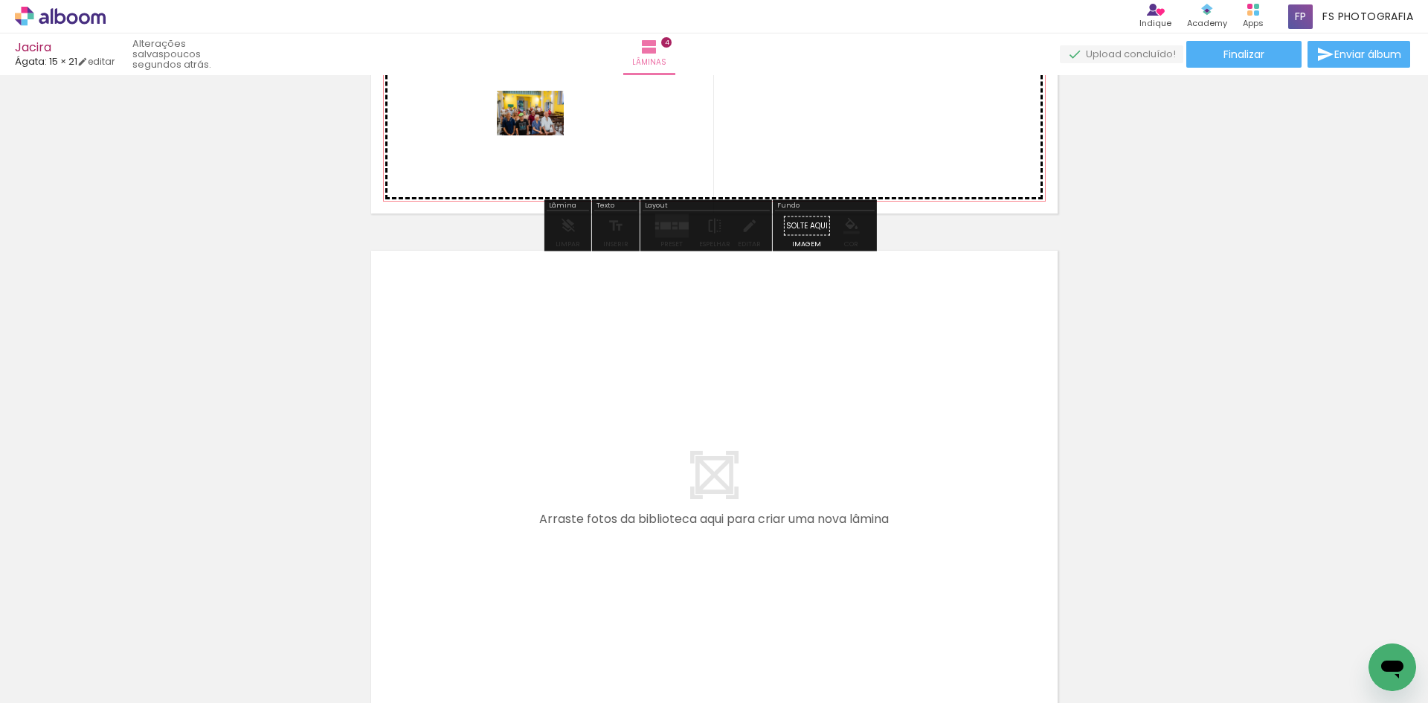
drag, startPoint x: 407, startPoint y: 655, endPoint x: 609, endPoint y: 156, distance: 537.7
click at [543, 141] on quentale-workspace at bounding box center [714, 351] width 1428 height 703
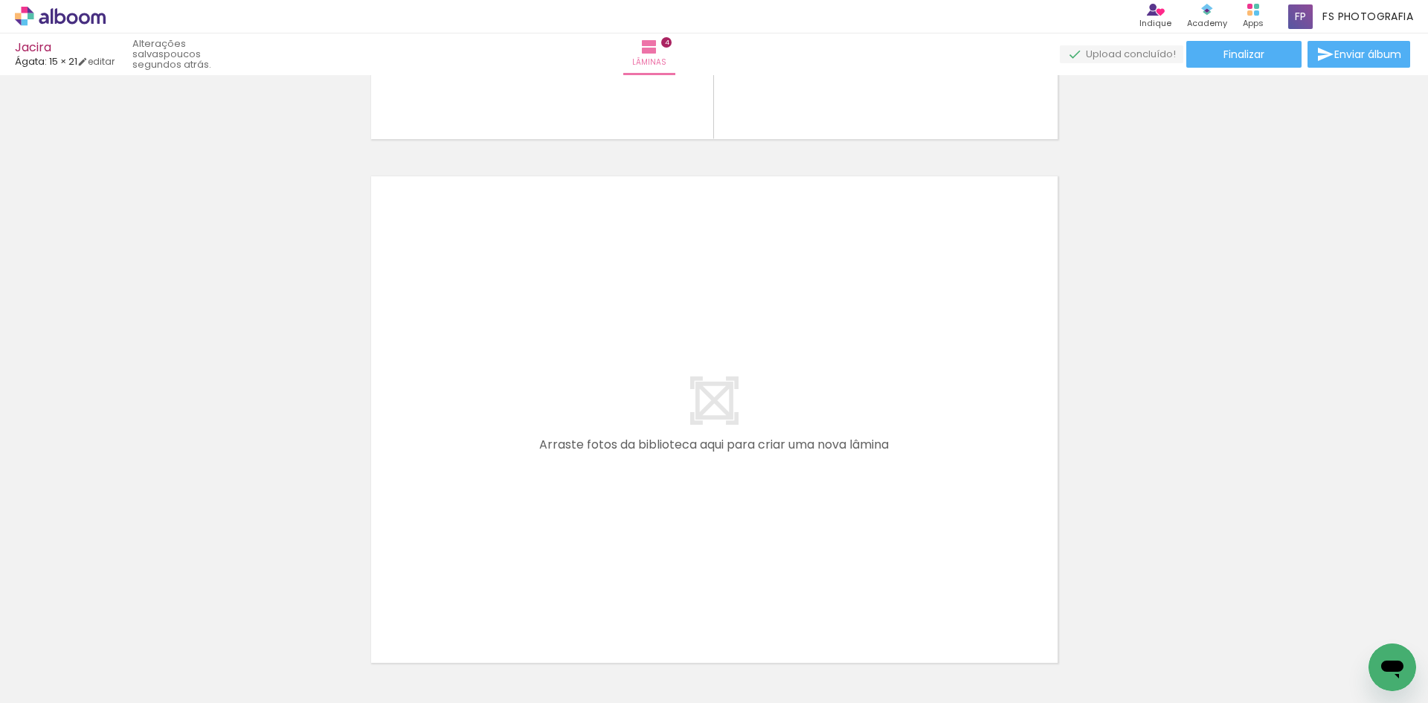
scroll to position [0, 698]
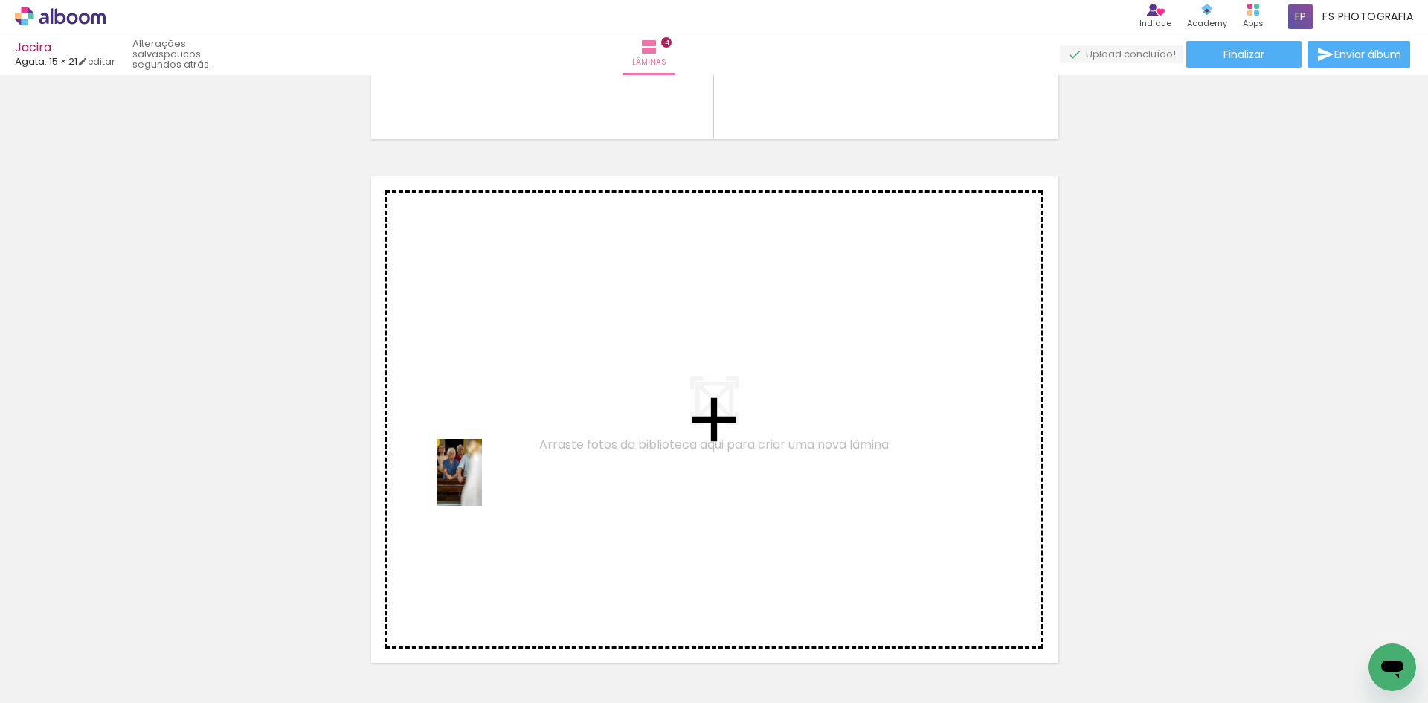
drag, startPoint x: 452, startPoint y: 664, endPoint x: 482, endPoint y: 484, distance: 183.2
click at [482, 484] on quentale-workspace at bounding box center [714, 351] width 1428 height 703
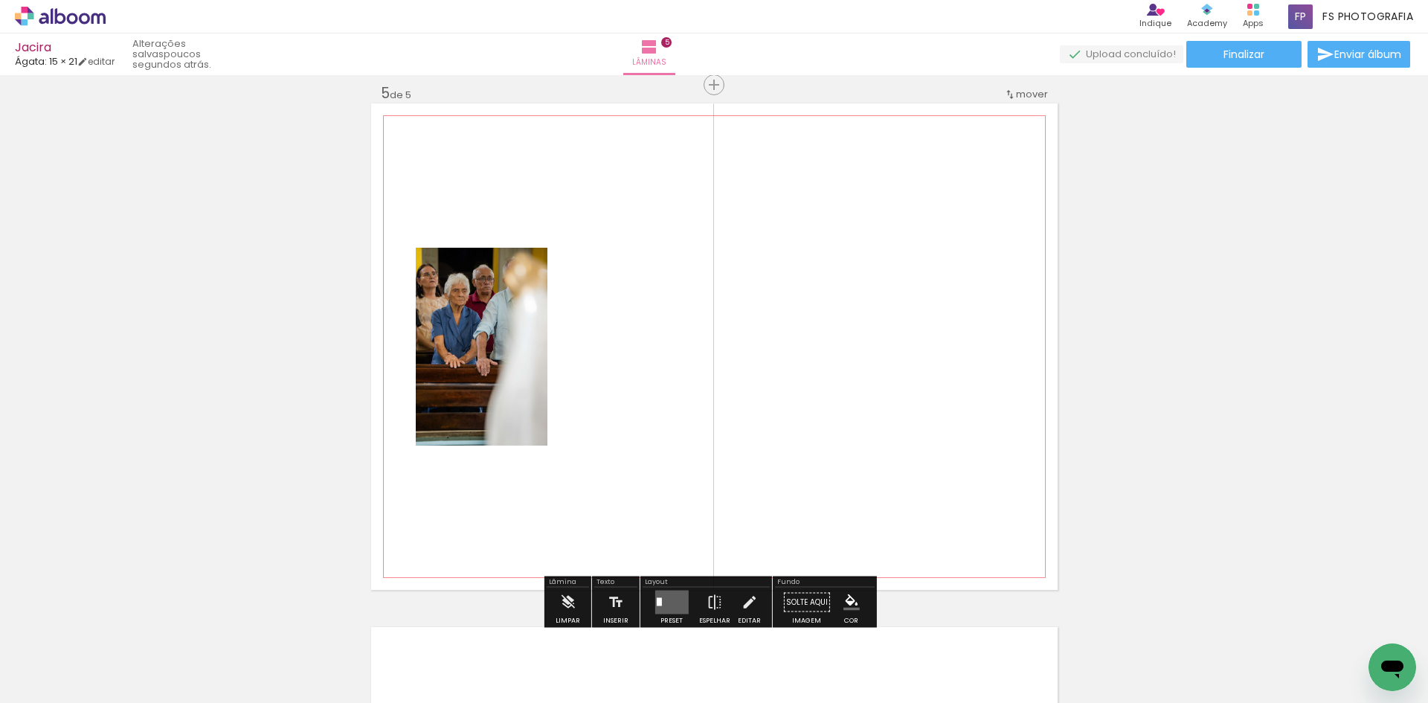
scroll to position [2114, 0]
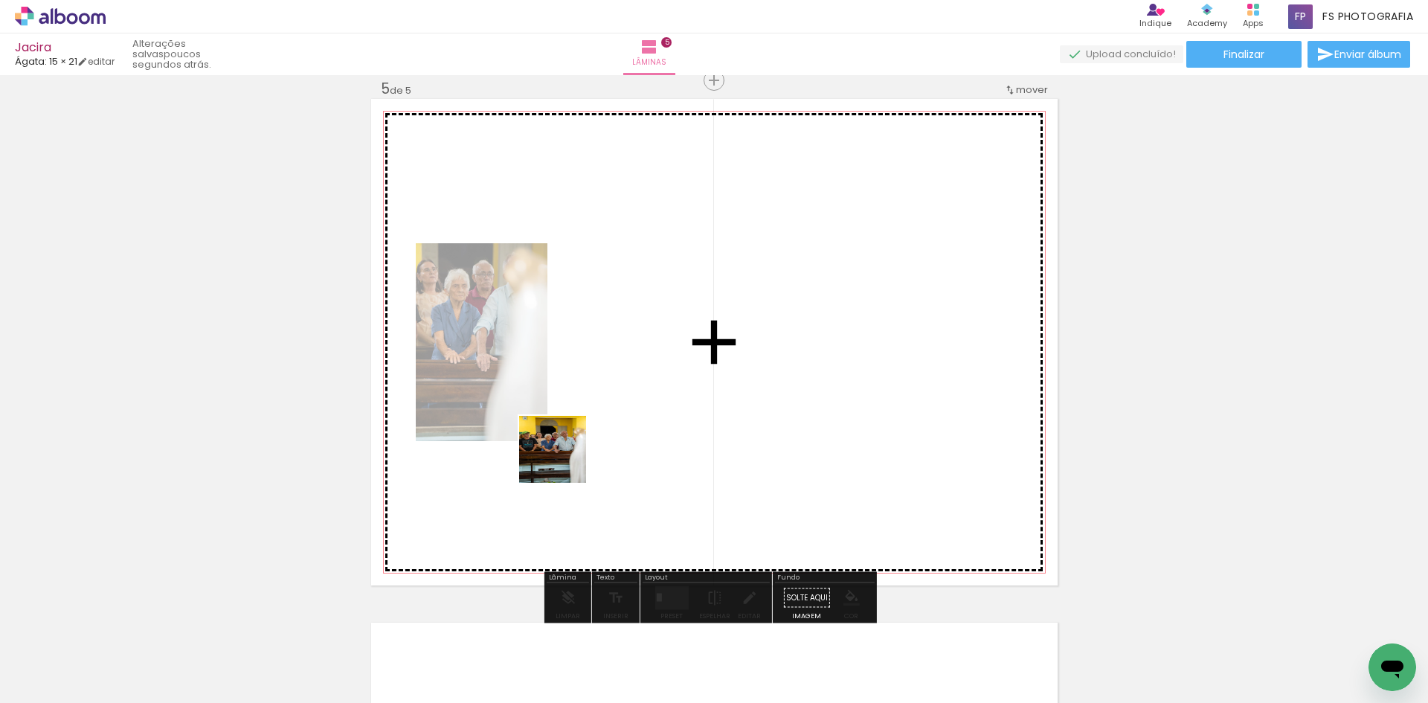
drag, startPoint x: 459, startPoint y: 672, endPoint x: 574, endPoint y: 432, distance: 265.9
click at [574, 432] on quentale-workspace at bounding box center [714, 351] width 1428 height 703
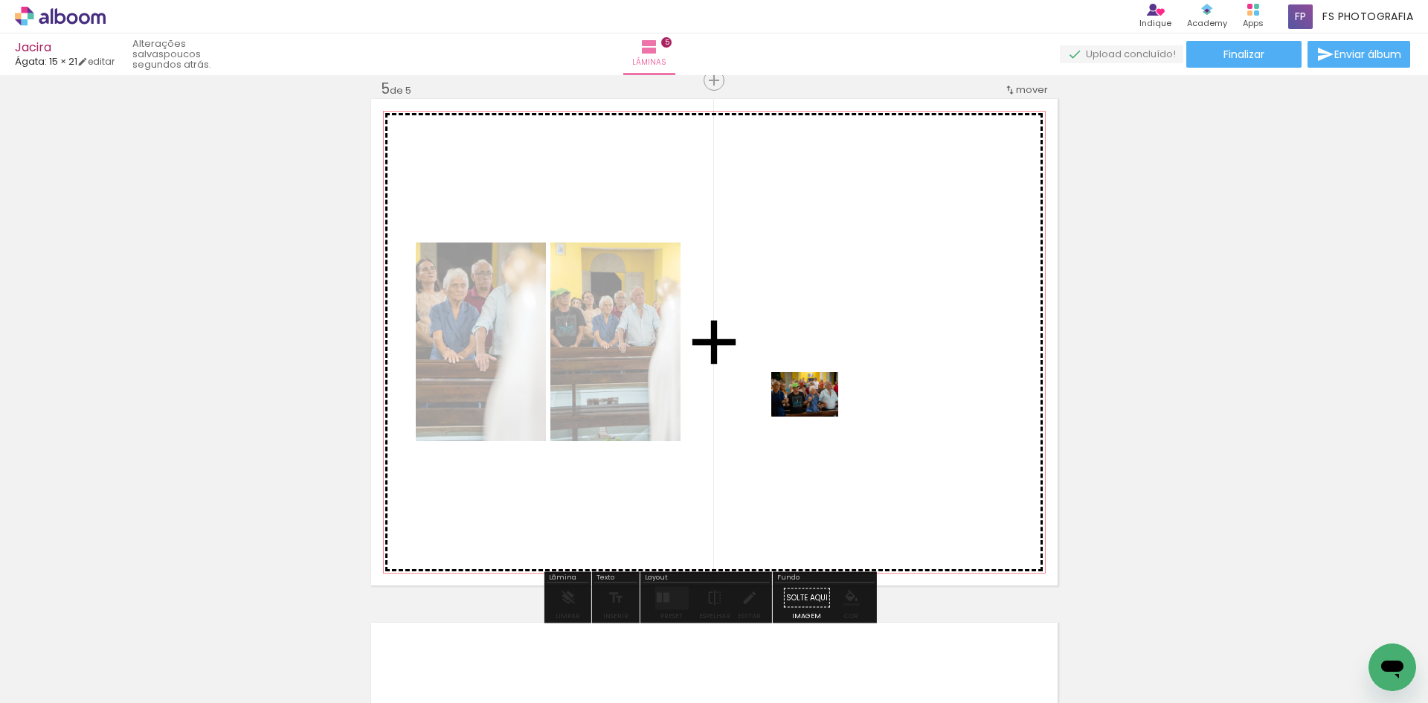
drag, startPoint x: 476, startPoint y: 657, endPoint x: 817, endPoint y: 417, distance: 416.9
click at [817, 417] on quentale-workspace at bounding box center [714, 351] width 1428 height 703
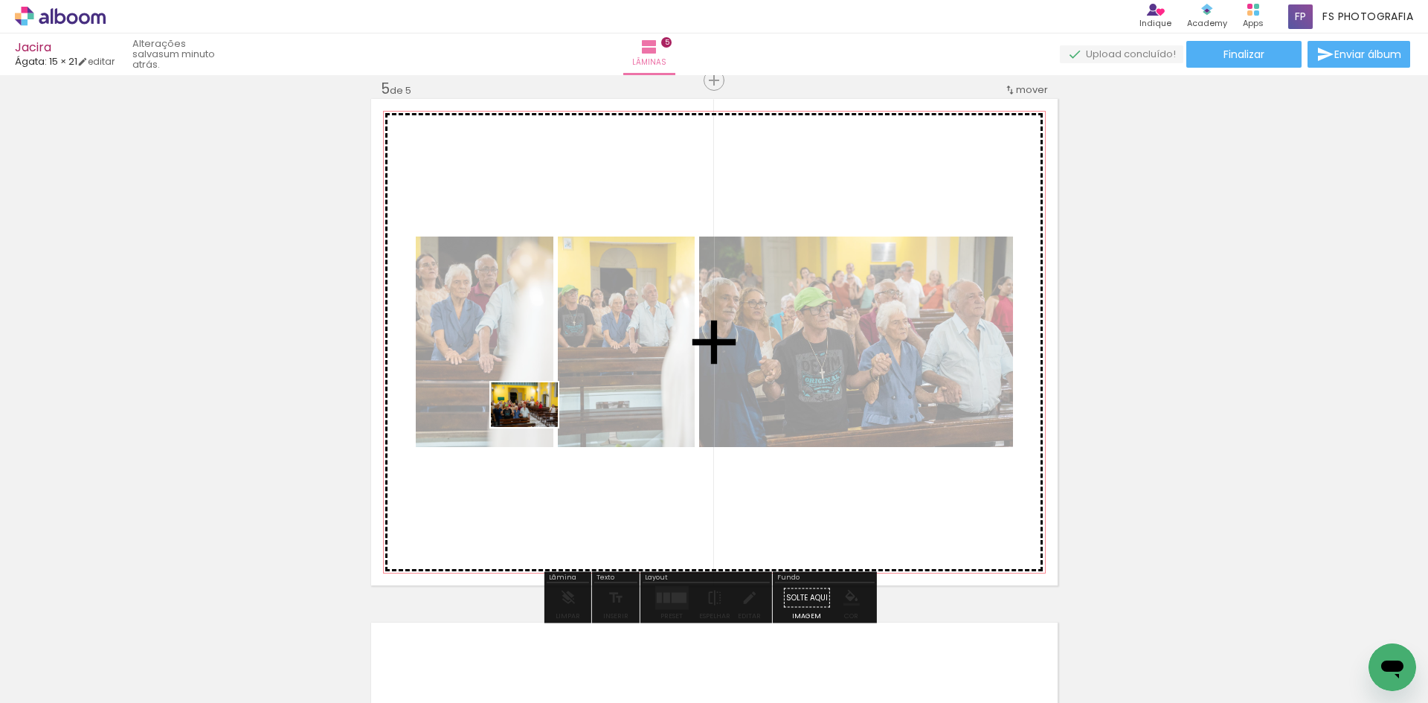
drag, startPoint x: 467, startPoint y: 658, endPoint x: 536, endPoint y: 427, distance: 241.3
click at [536, 427] on quentale-workspace at bounding box center [714, 351] width 1428 height 703
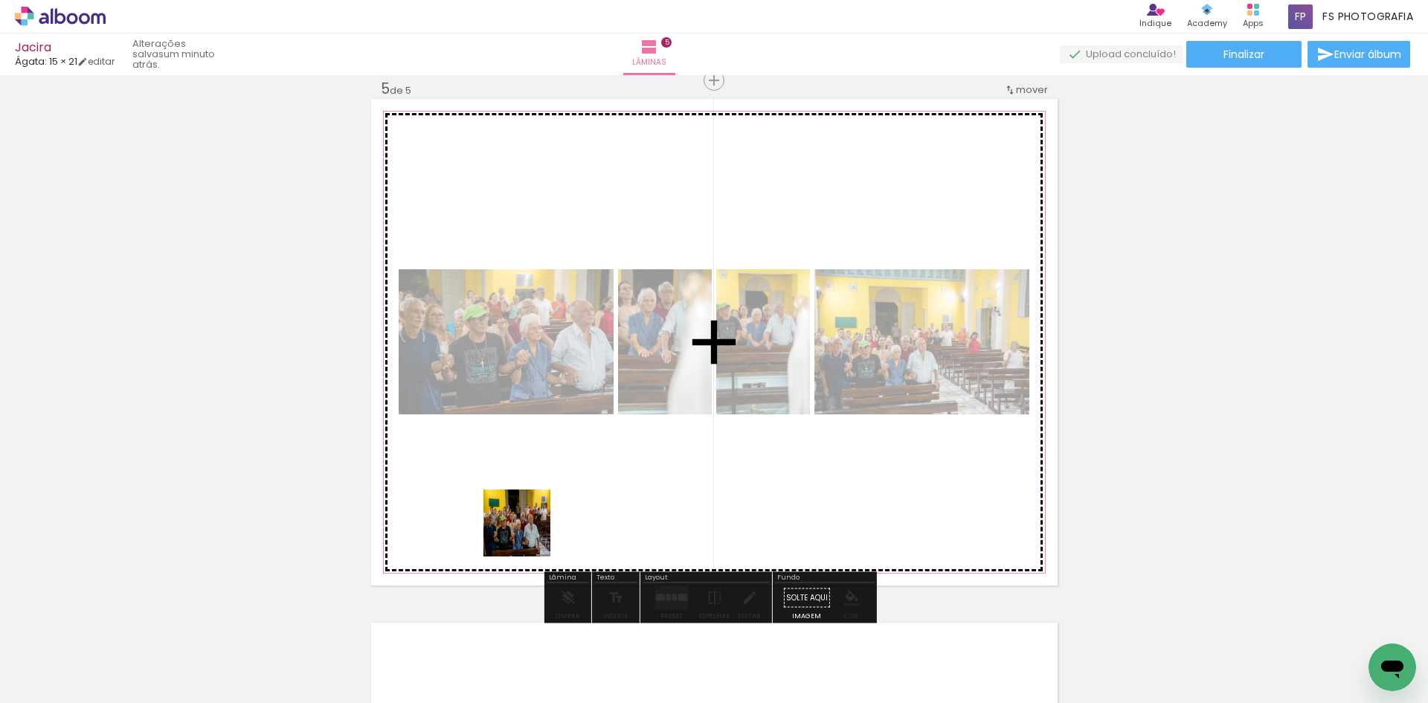
drag, startPoint x: 480, startPoint y: 661, endPoint x: 543, endPoint y: 498, distance: 175.5
click at [543, 498] on quentale-workspace at bounding box center [714, 351] width 1428 height 703
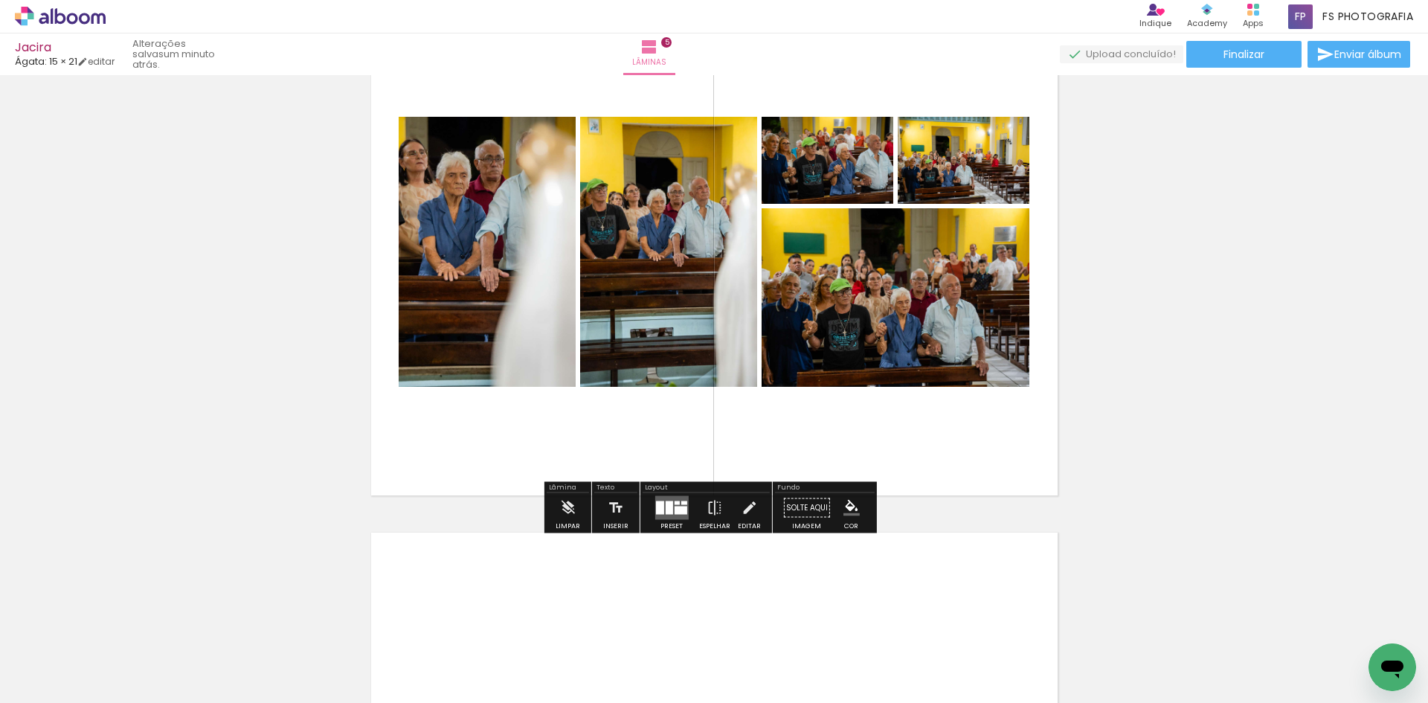
scroll to position [2189, 0]
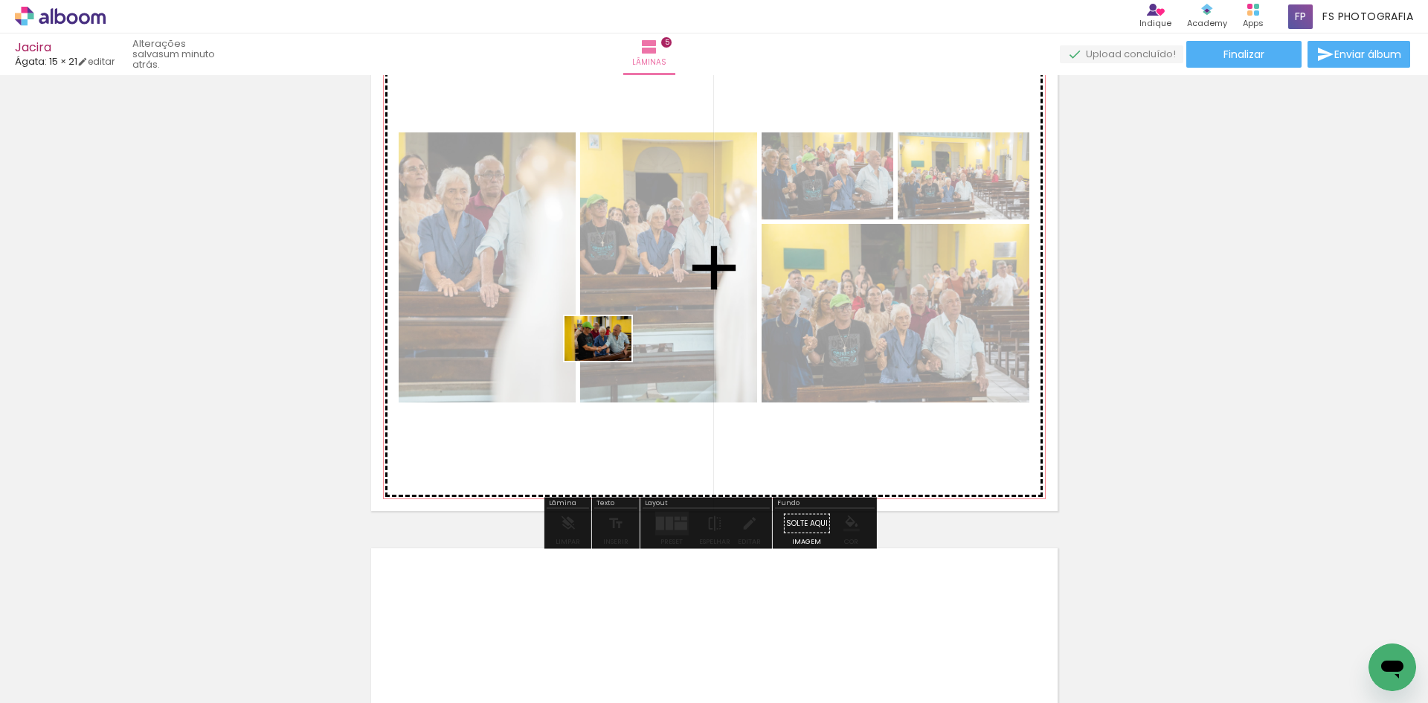
drag, startPoint x: 542, startPoint y: 664, endPoint x: 609, endPoint y: 361, distance: 310.3
click at [609, 361] on quentale-workspace at bounding box center [714, 351] width 1428 height 703
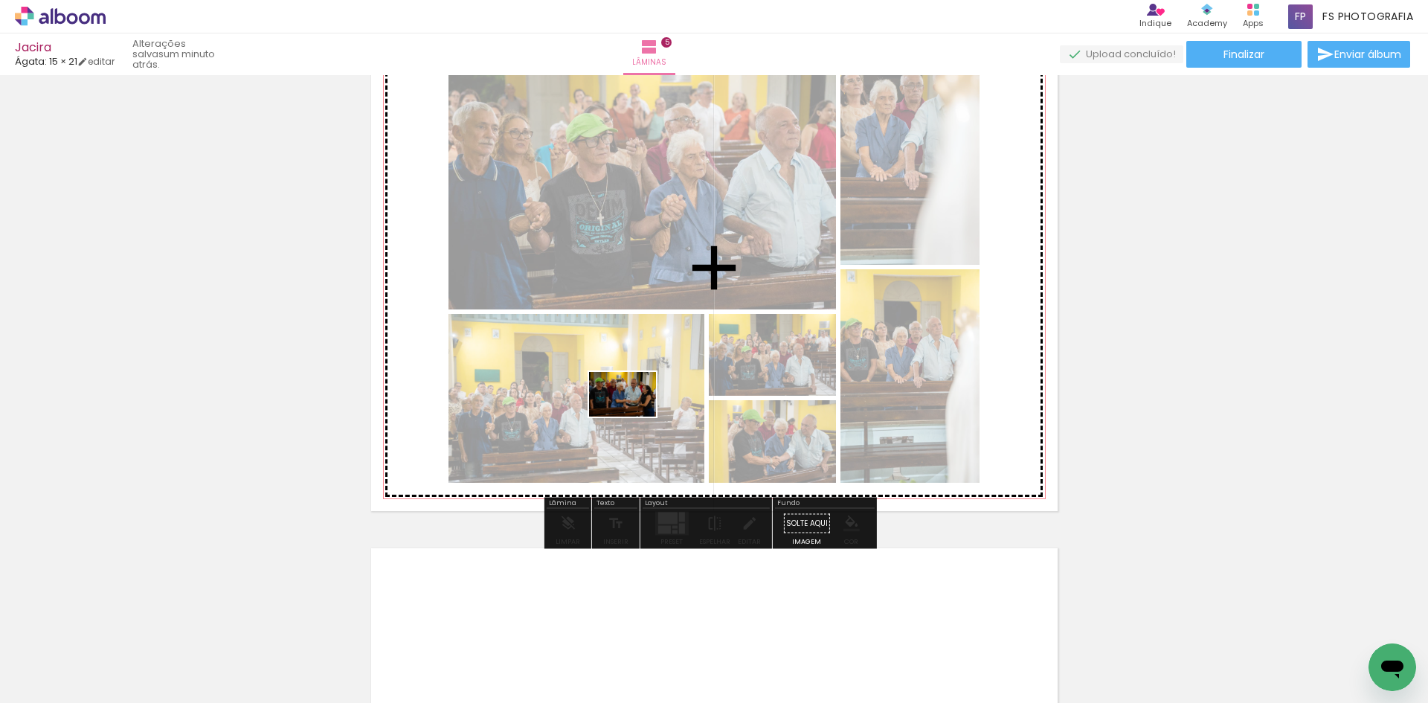
drag, startPoint x: 600, startPoint y: 657, endPoint x: 634, endPoint y: 417, distance: 242.7
click at [634, 417] on quentale-workspace at bounding box center [714, 351] width 1428 height 703
